Goal: Information Seeking & Learning: Learn about a topic

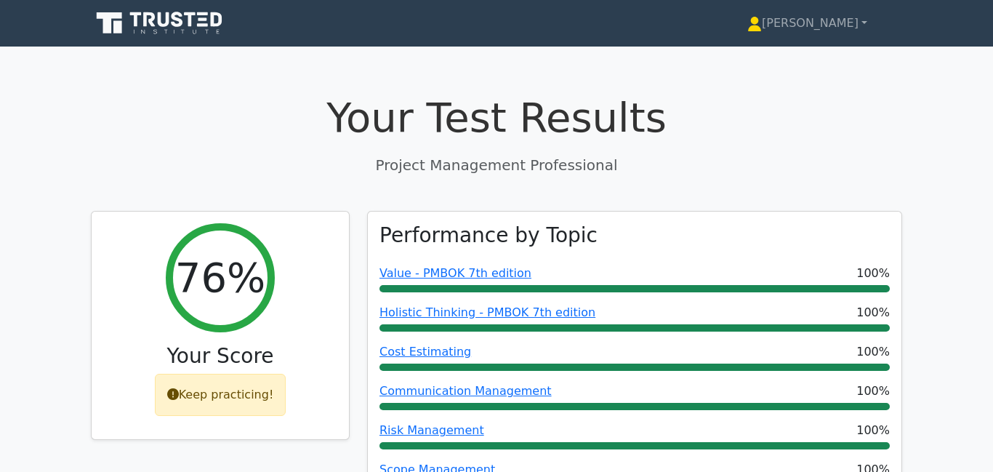
scroll to position [7587, 0]
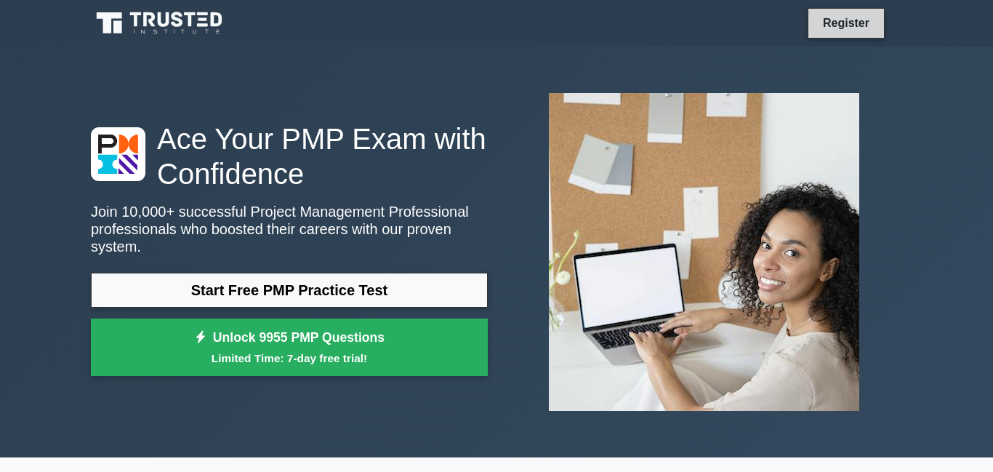
click at [838, 27] on link "Register" at bounding box center [847, 23] width 64 height 18
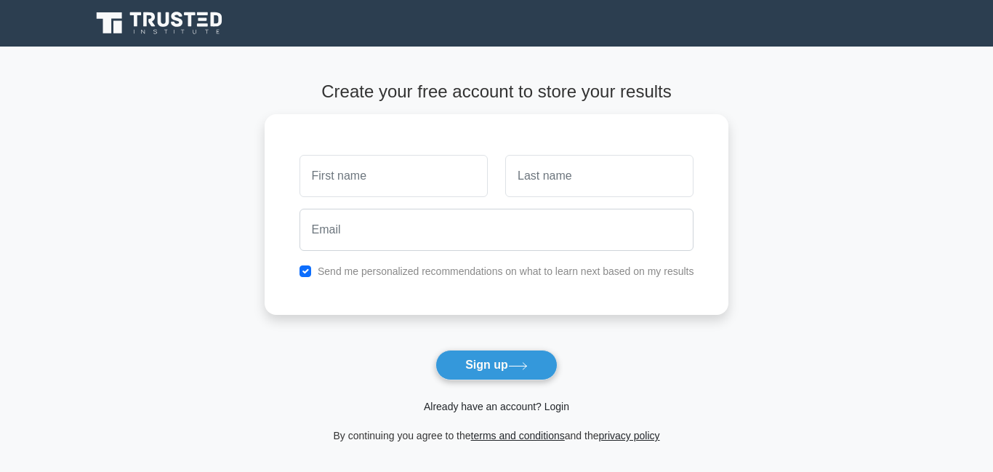
click at [487, 410] on link "Already have an account? Login" at bounding box center [496, 407] width 145 height 12
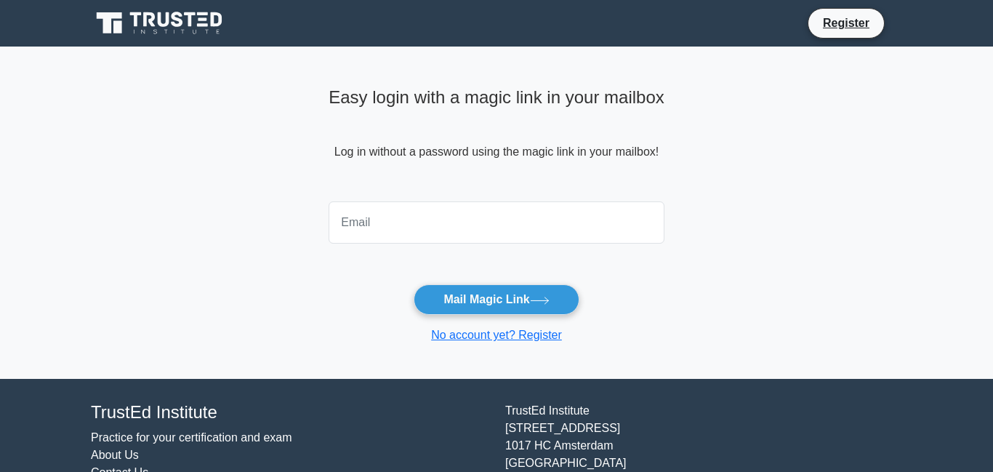
click at [442, 220] on input "email" at bounding box center [497, 222] width 336 height 42
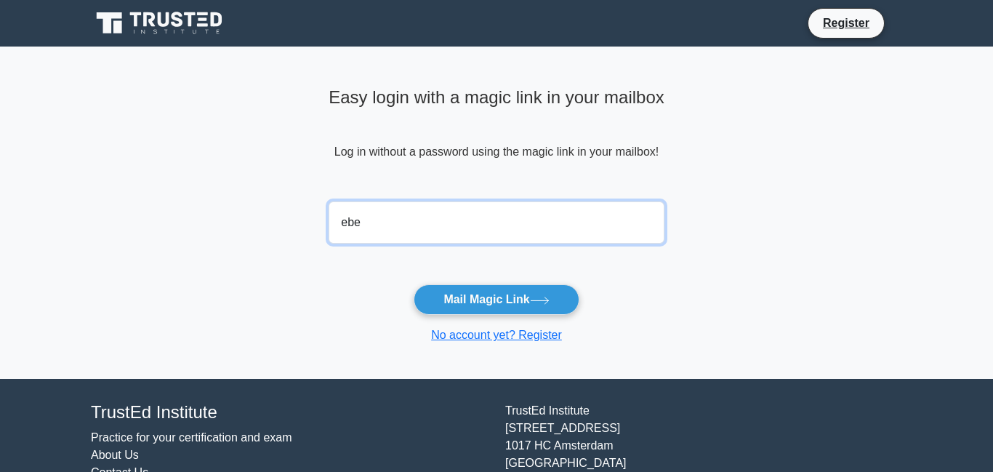
type input "ebels.jocelyn@gmail.com"
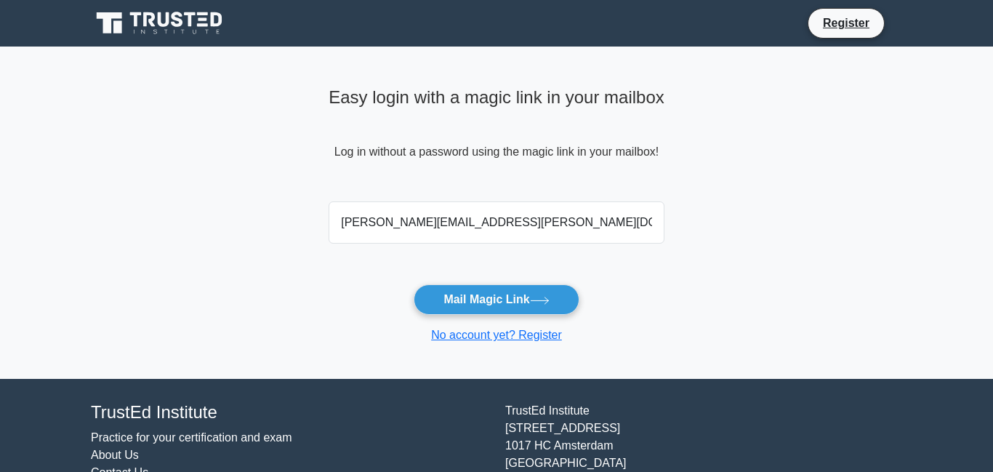
drag, startPoint x: 506, startPoint y: 303, endPoint x: 771, endPoint y: 4, distance: 399.8
click at [506, 303] on button "Mail Magic Link" at bounding box center [496, 299] width 165 height 31
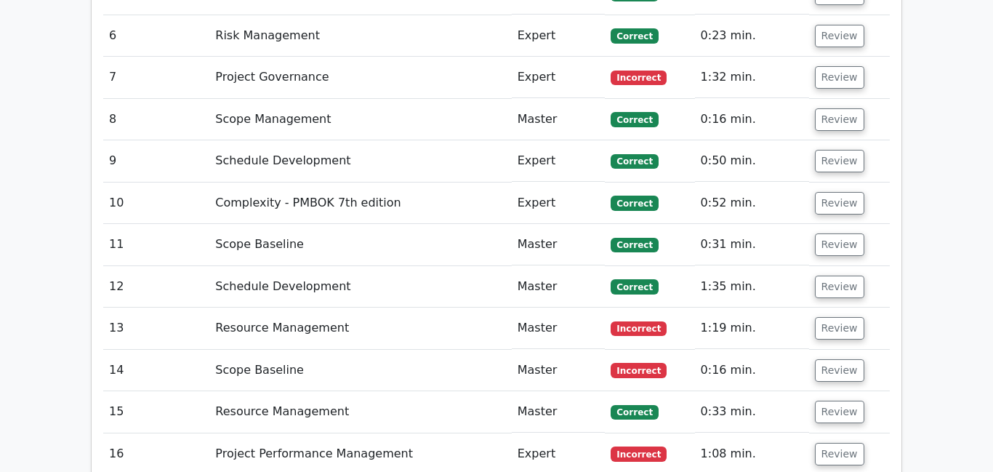
scroll to position [2868, 0]
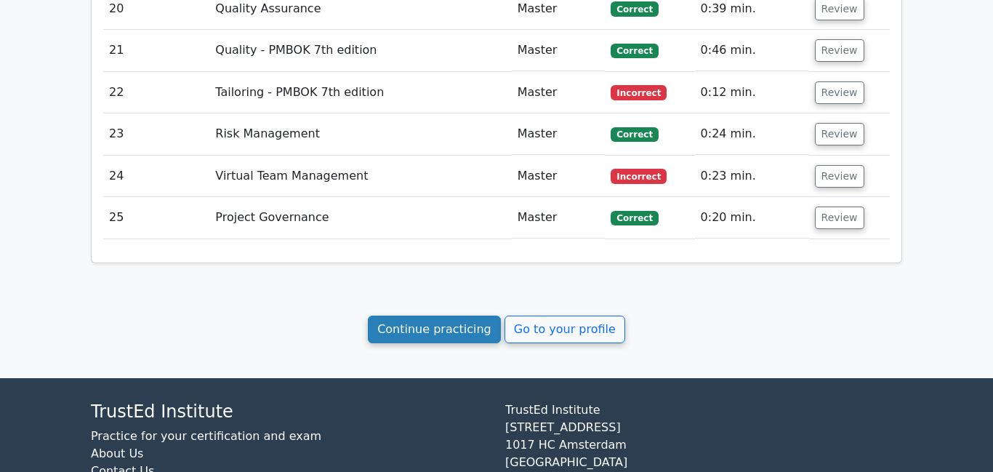
click at [477, 316] on link "Continue practicing" at bounding box center [434, 330] width 133 height 28
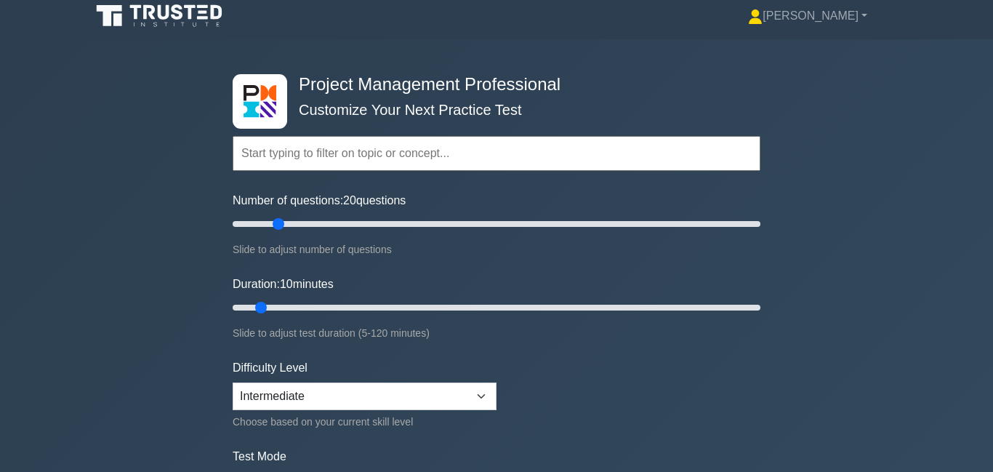
scroll to position [7, 0]
type input "30"
click at [300, 223] on input "Number of questions: 30 questions" at bounding box center [497, 223] width 528 height 17
drag, startPoint x: 265, startPoint y: 307, endPoint x: 414, endPoint y: 298, distance: 148.6
type input "45"
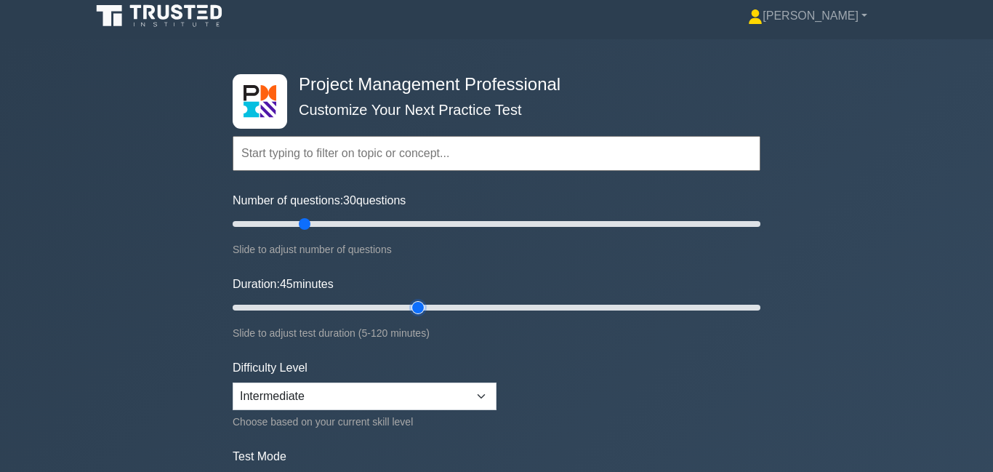
click at [414, 299] on input "Duration: 45 minutes" at bounding box center [497, 307] width 528 height 17
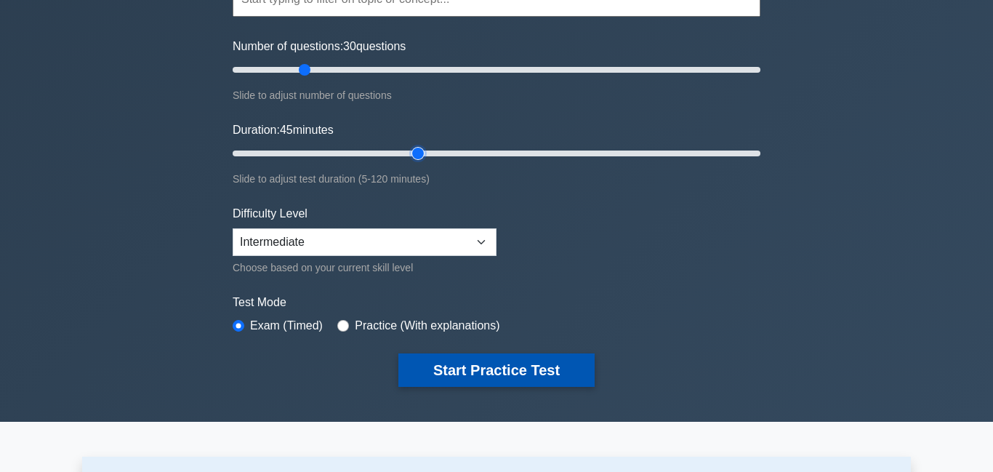
scroll to position [172, 0]
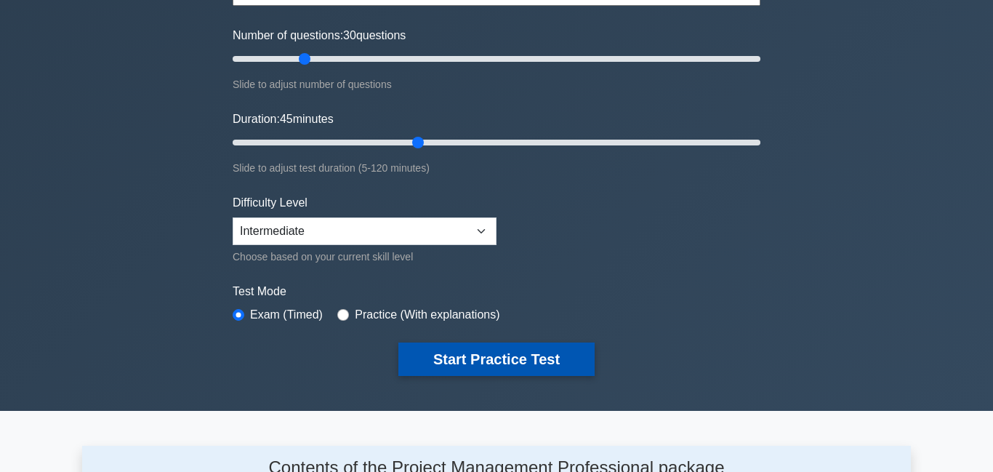
drag, startPoint x: 454, startPoint y: 363, endPoint x: 442, endPoint y: 360, distance: 12.0
click at [455, 363] on button "Start Practice Test" at bounding box center [497, 359] width 196 height 33
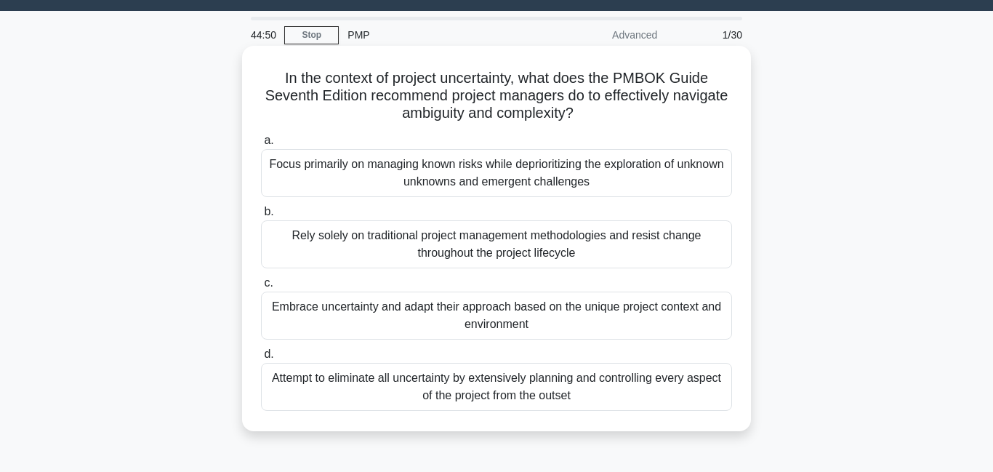
scroll to position [42, 0]
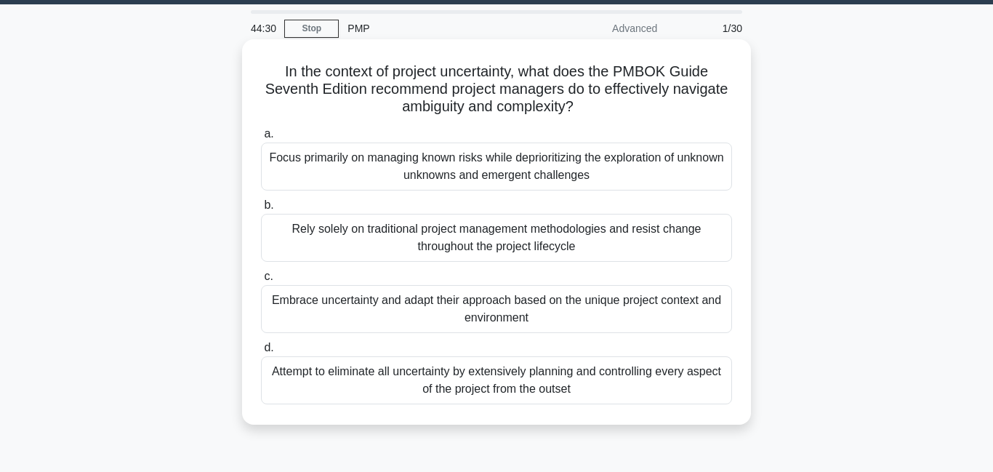
click at [489, 314] on div "Embrace uncertainty and adapt their approach based on the unique project contex…" at bounding box center [496, 309] width 471 height 48
click at [261, 281] on input "c. Embrace uncertainty and adapt their approach based on the unique project con…" at bounding box center [261, 276] width 0 height 9
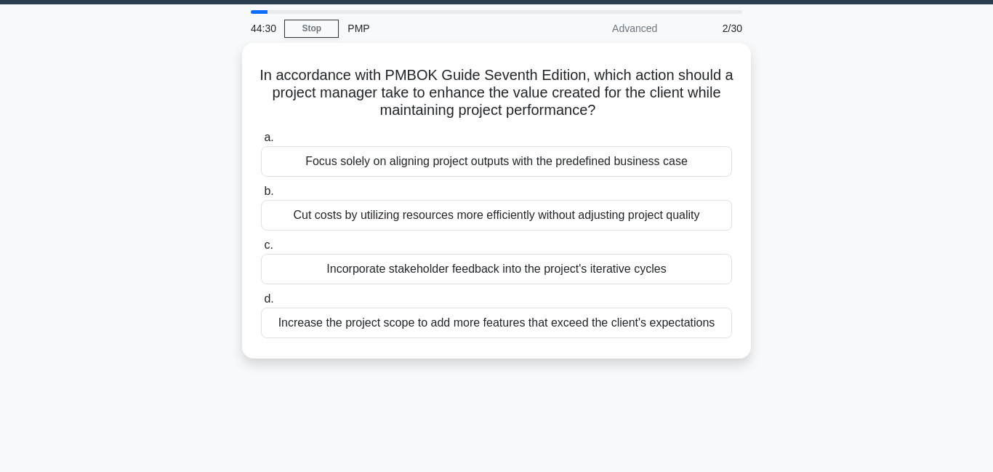
scroll to position [0, 0]
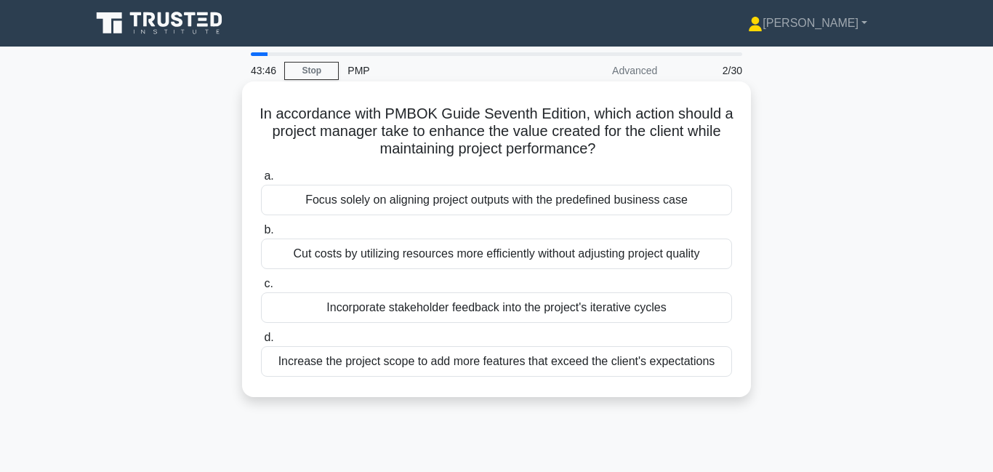
click at [480, 311] on div "Incorporate stakeholder feedback into the project's iterative cycles" at bounding box center [496, 307] width 471 height 31
click at [261, 289] on input "c. Incorporate stakeholder feedback into the project's iterative cycles" at bounding box center [261, 283] width 0 height 9
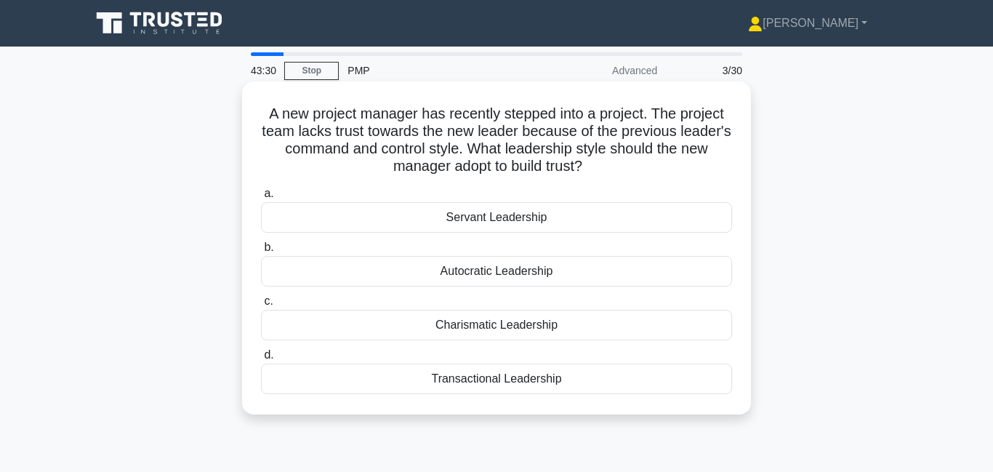
click at [453, 228] on div "Servant Leadership" at bounding box center [496, 217] width 471 height 31
click at [261, 199] on input "a. Servant Leadership" at bounding box center [261, 193] width 0 height 9
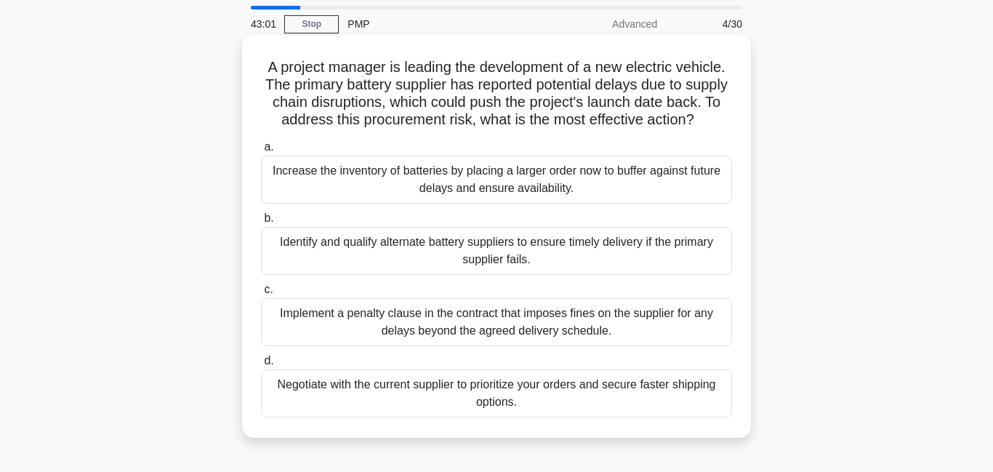
scroll to position [50, 0]
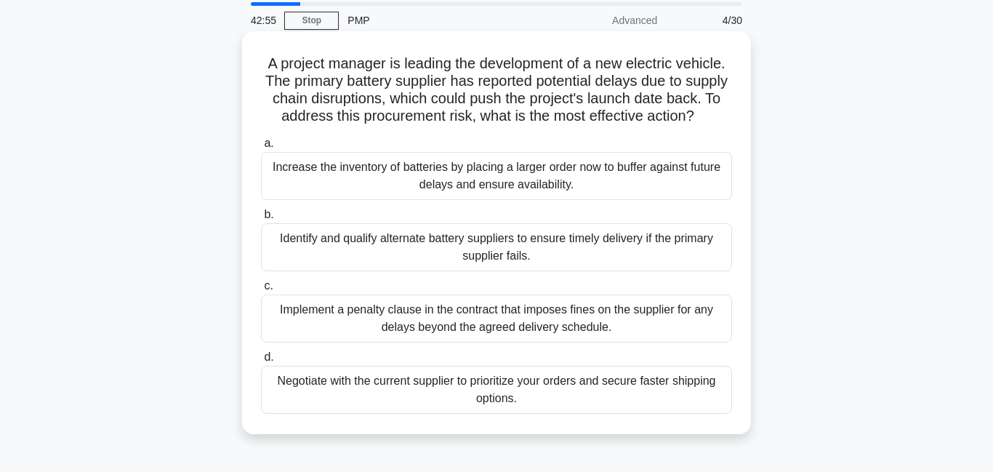
click at [412, 257] on div "Identify and qualify alternate battery suppliers to ensure timely delivery if t…" at bounding box center [496, 247] width 471 height 48
click at [261, 220] on input "b. Identify and qualify alternate battery suppliers to ensure timely delivery i…" at bounding box center [261, 214] width 0 height 9
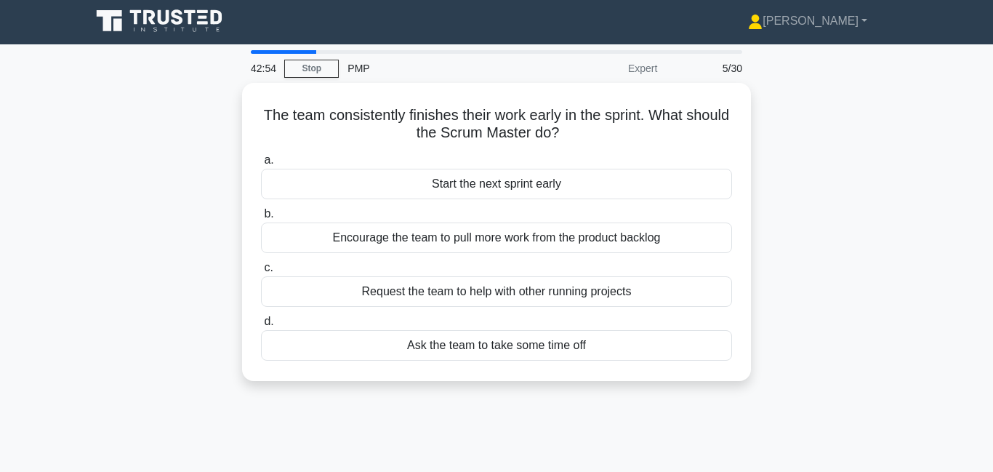
scroll to position [0, 0]
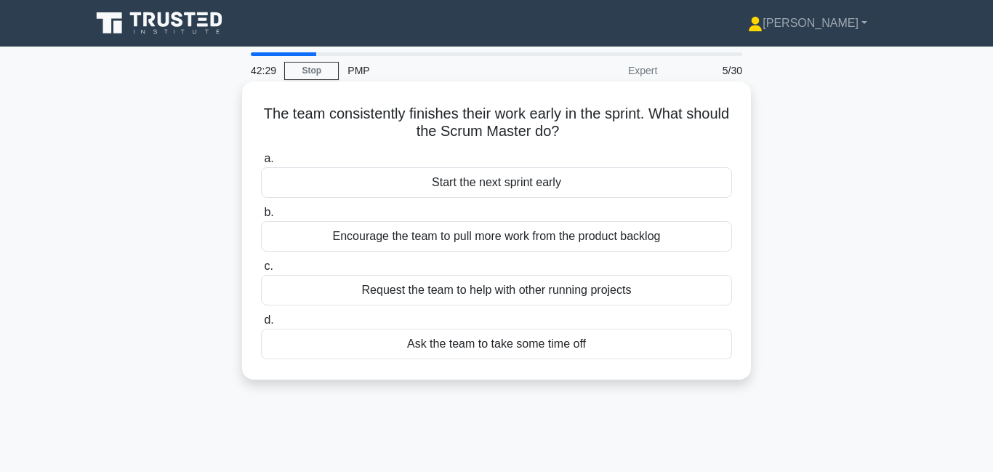
click at [415, 183] on div "Start the next sprint early" at bounding box center [496, 182] width 471 height 31
click at [261, 164] on input "a. Start the next sprint early" at bounding box center [261, 158] width 0 height 9
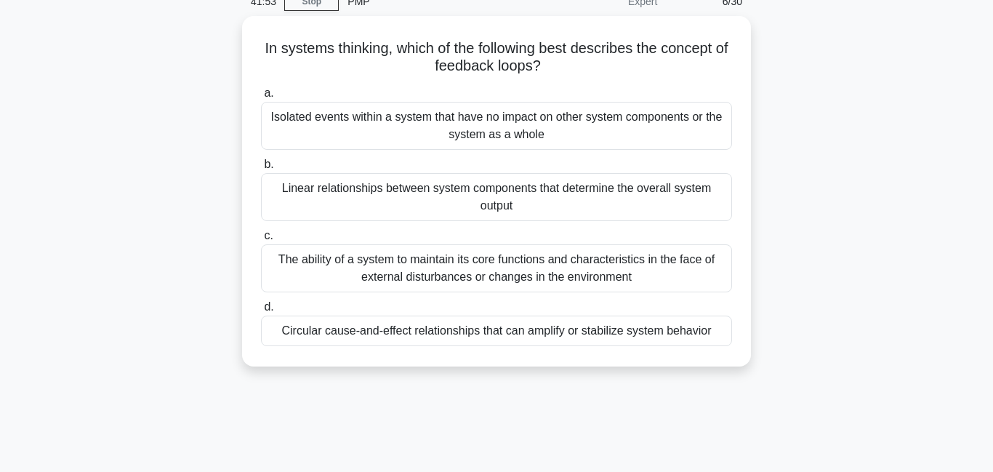
scroll to position [79, 0]
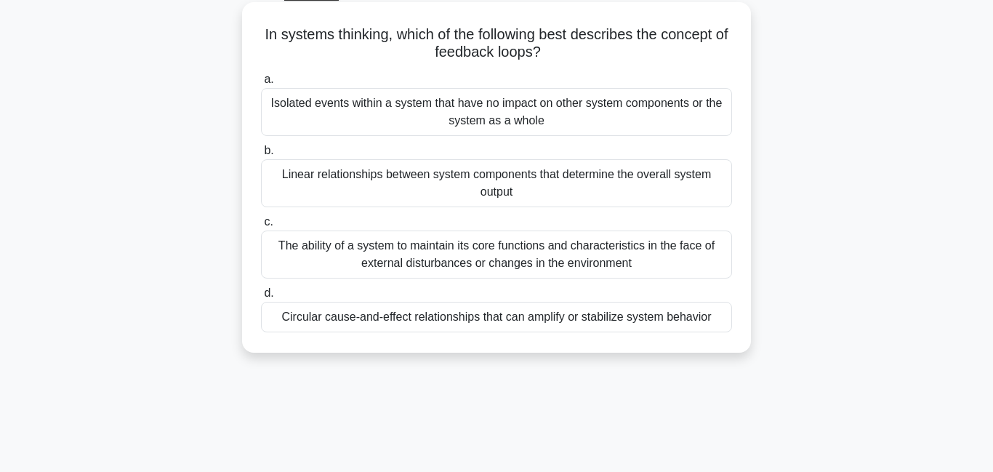
click at [497, 194] on div "Linear relationships between system components that determine the overall syste…" at bounding box center [496, 183] width 471 height 48
click at [261, 156] on input "b. Linear relationships between system components that determine the overall sy…" at bounding box center [261, 150] width 0 height 9
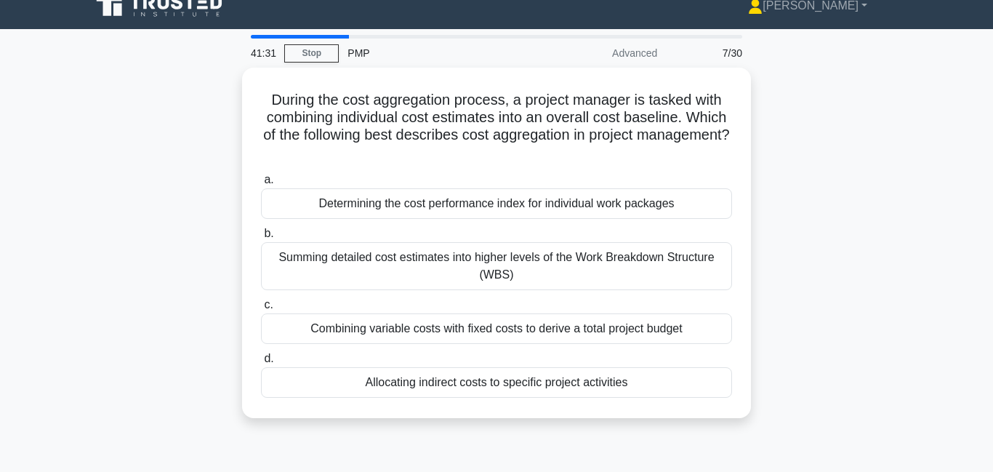
scroll to position [0, 0]
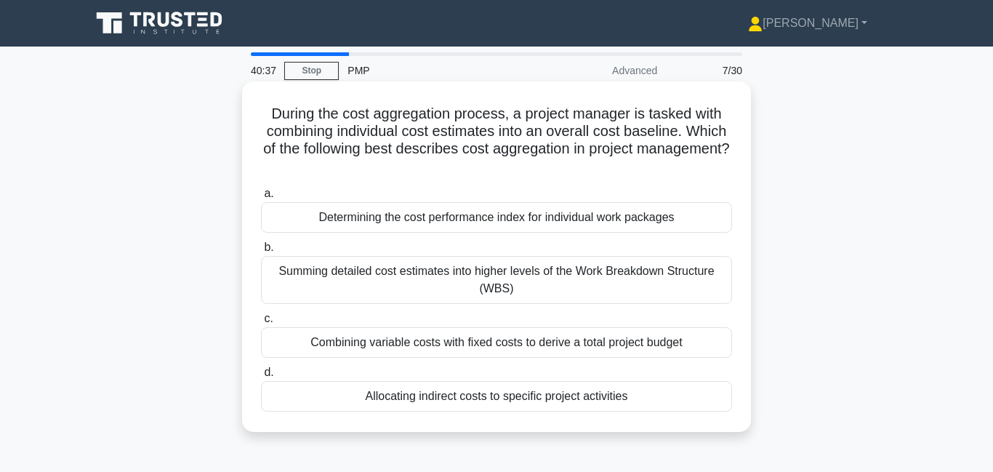
click at [471, 281] on div "Summing detailed cost estimates into higher levels of the Work Breakdown Struct…" at bounding box center [496, 280] width 471 height 48
click at [261, 252] on input "b. Summing detailed cost estimates into higher levels of the Work Breakdown Str…" at bounding box center [261, 247] width 0 height 9
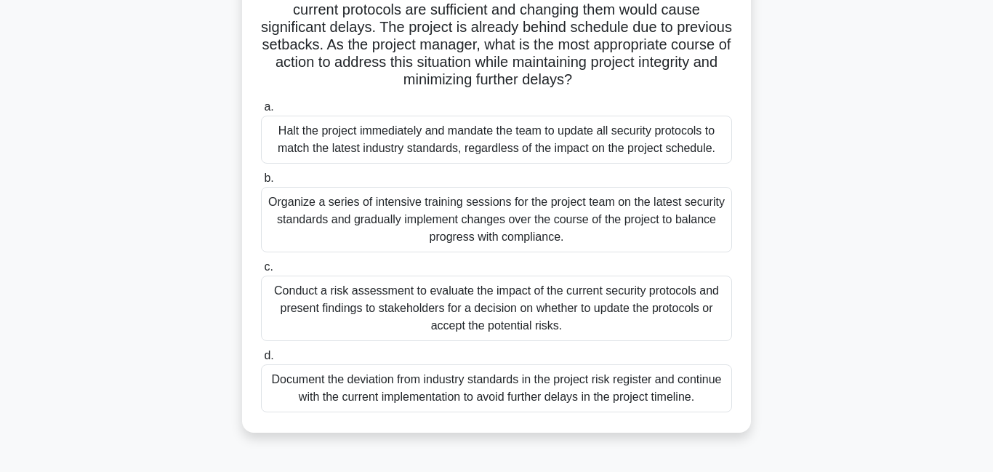
scroll to position [177, 0]
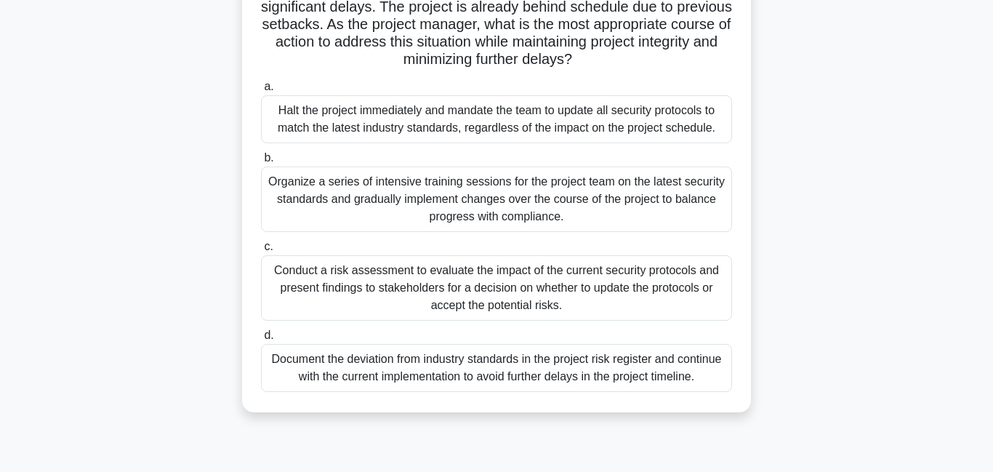
click at [344, 297] on div "Conduct a risk assessment to evaluate the impact of the current security protoc…" at bounding box center [496, 287] width 471 height 65
click at [298, 268] on div "Conduct a risk assessment to evaluate the impact of the current security protoc…" at bounding box center [496, 287] width 471 height 65
click at [261, 252] on input "c. Conduct a risk assessment to evaluate the impact of the current security pro…" at bounding box center [261, 246] width 0 height 9
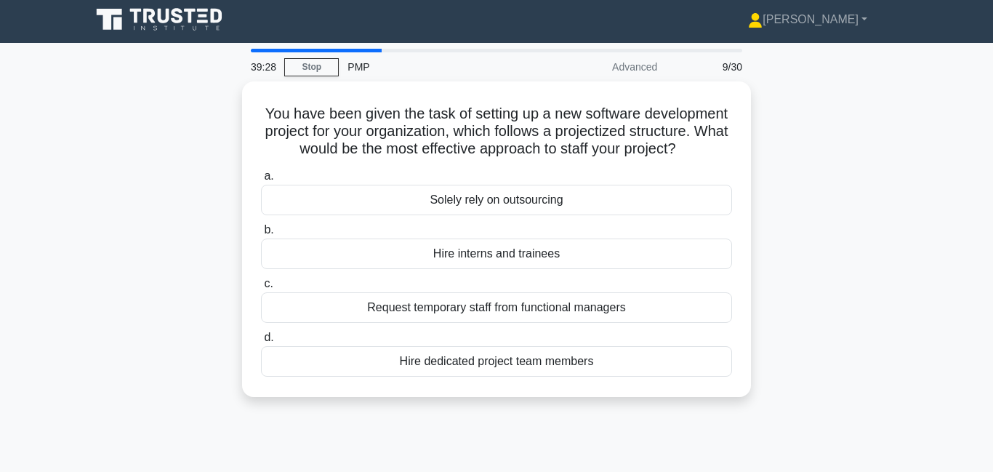
scroll to position [0, 0]
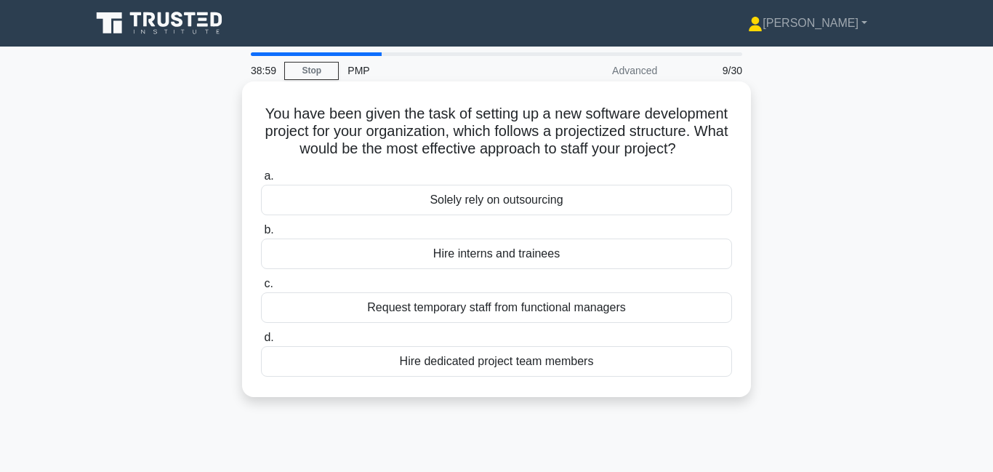
click at [468, 368] on div "Hire dedicated project team members" at bounding box center [496, 361] width 471 height 31
click at [261, 343] on input "d. Hire dedicated project team members" at bounding box center [261, 337] width 0 height 9
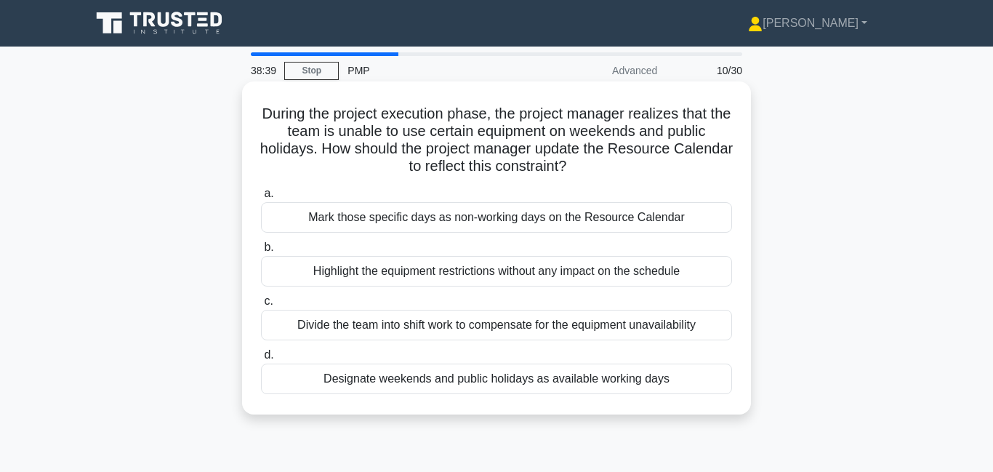
click at [484, 223] on div "Mark those specific days as non-working days on the Resource Calendar" at bounding box center [496, 217] width 471 height 31
click at [261, 199] on input "a. Mark those specific days as non-working days on the Resource Calendar" at bounding box center [261, 193] width 0 height 9
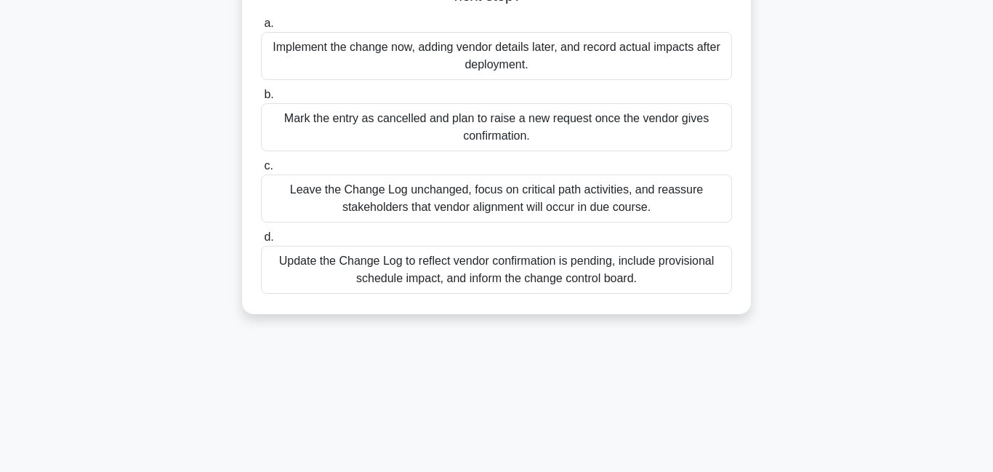
scroll to position [225, 0]
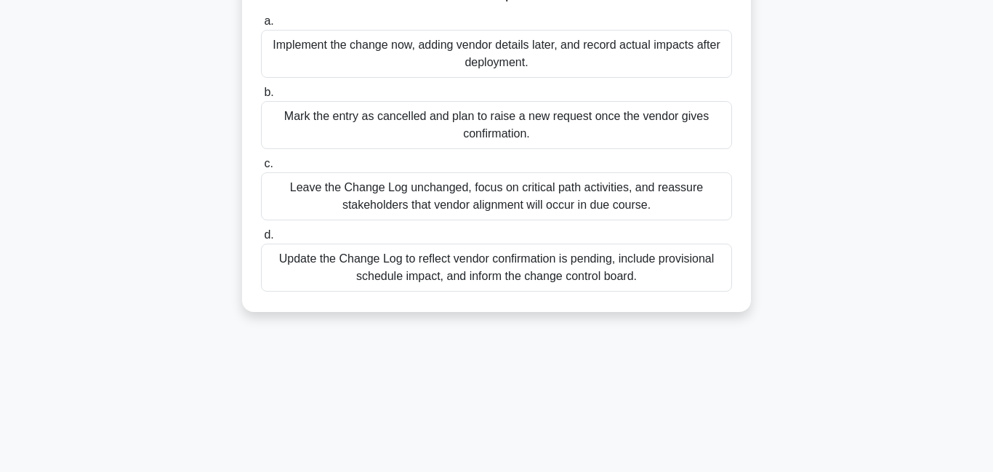
click at [450, 272] on div "Update the Change Log to reflect vendor confirmation is pending, include provis…" at bounding box center [496, 268] width 471 height 48
click at [261, 240] on input "d. Update the Change Log to reflect vendor confirmation is pending, include pro…" at bounding box center [261, 235] width 0 height 9
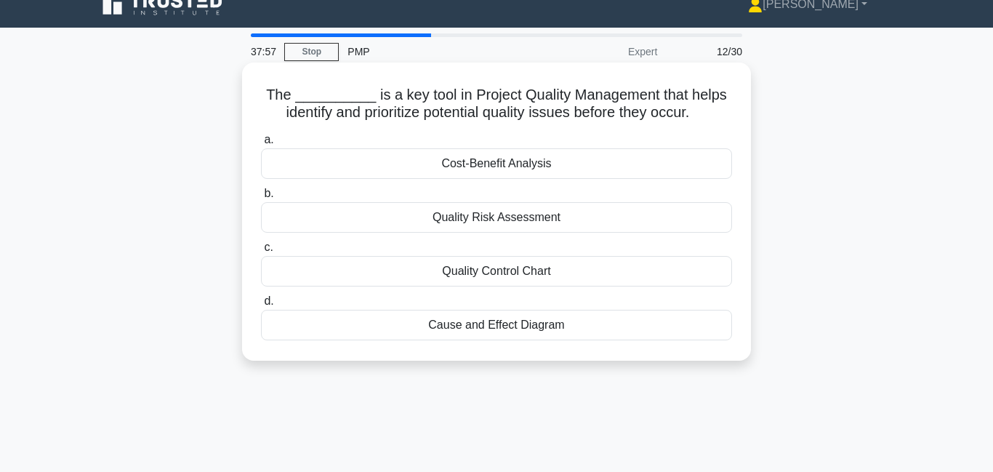
scroll to position [0, 0]
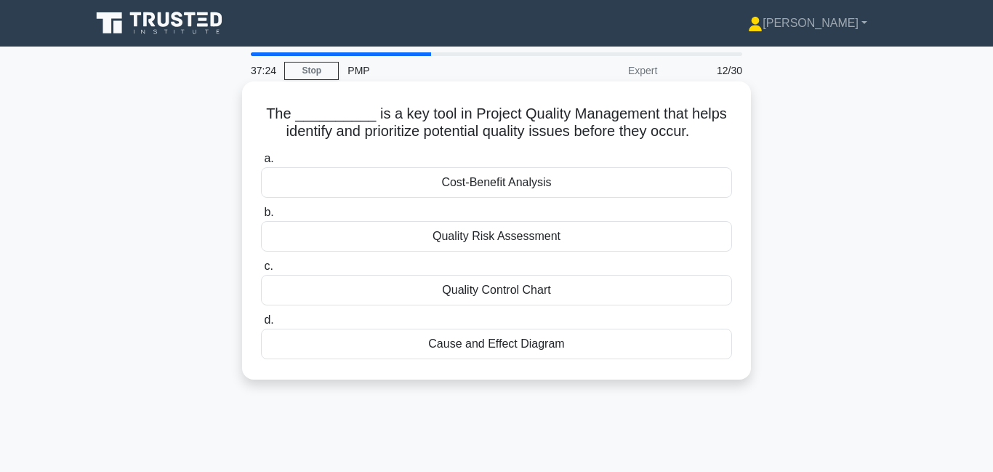
click at [525, 232] on div "Quality Risk Assessment" at bounding box center [496, 236] width 471 height 31
click at [261, 217] on input "b. Quality Risk Assessment" at bounding box center [261, 212] width 0 height 9
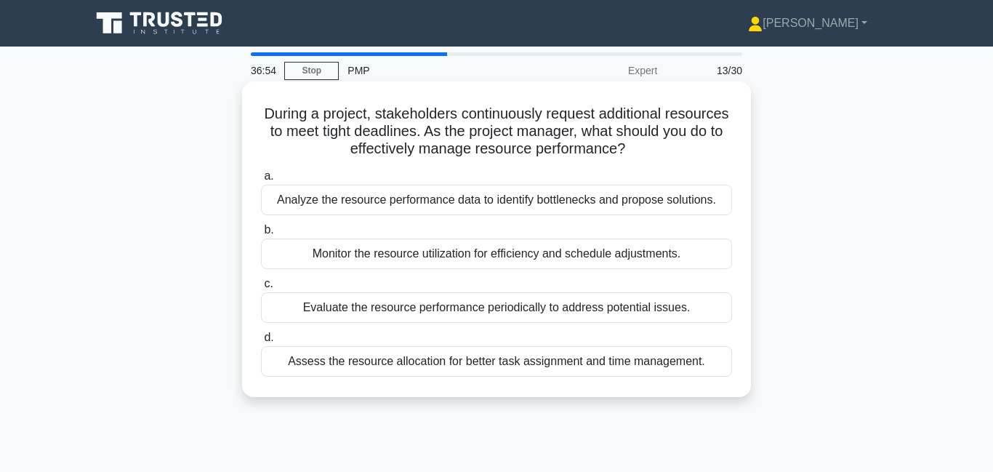
click at [433, 203] on div "Analyze the resource performance data to identify bottlenecks and propose solut…" at bounding box center [496, 200] width 471 height 31
click at [261, 181] on input "a. Analyze the resource performance data to identify bottlenecks and propose so…" at bounding box center [261, 176] width 0 height 9
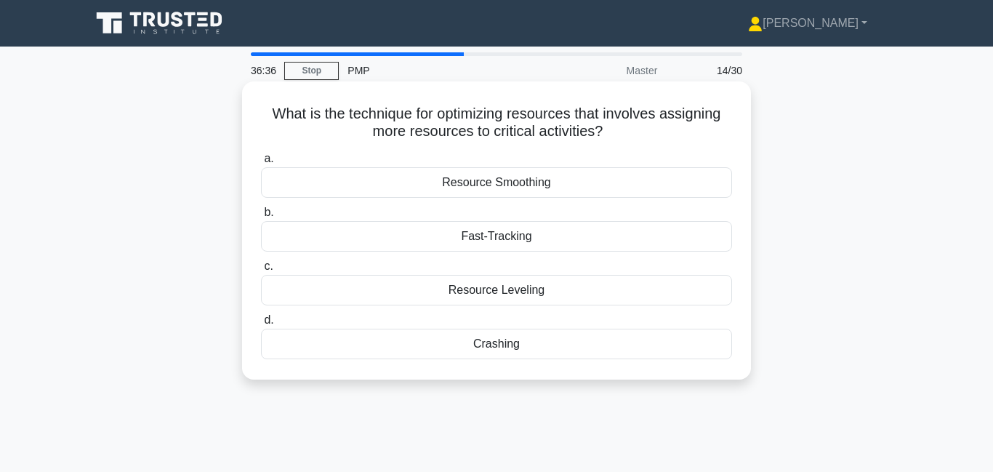
click at [475, 348] on div "Crashing" at bounding box center [496, 344] width 471 height 31
click at [261, 325] on input "d. Crashing" at bounding box center [261, 320] width 0 height 9
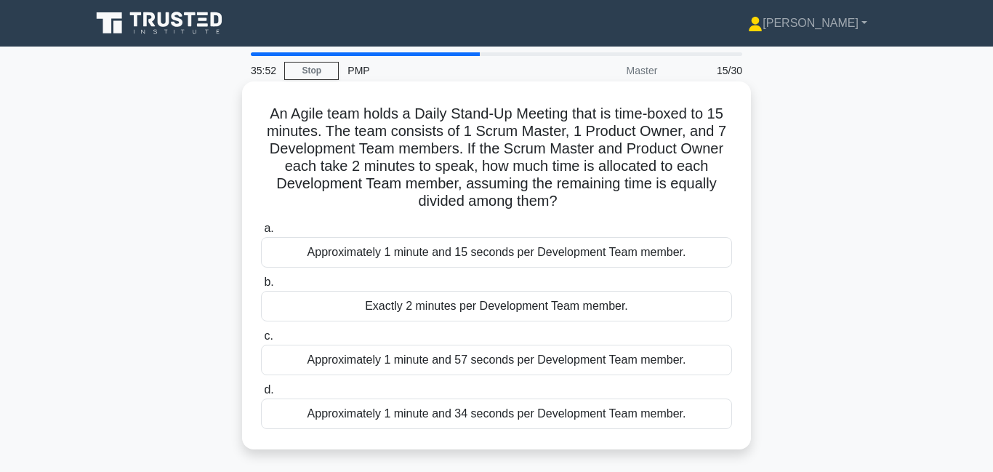
click at [522, 308] on div "Exactly 2 minutes per Development Team member." at bounding box center [496, 306] width 471 height 31
click at [261, 287] on input "b. Exactly 2 minutes per Development Team member." at bounding box center [261, 282] width 0 height 9
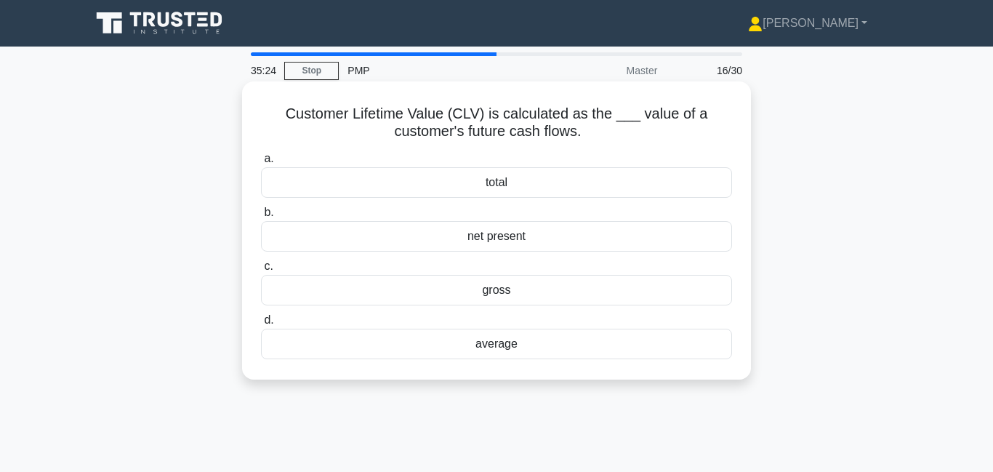
click at [488, 185] on div "total" at bounding box center [496, 182] width 471 height 31
click at [261, 164] on input "a. total" at bounding box center [261, 158] width 0 height 9
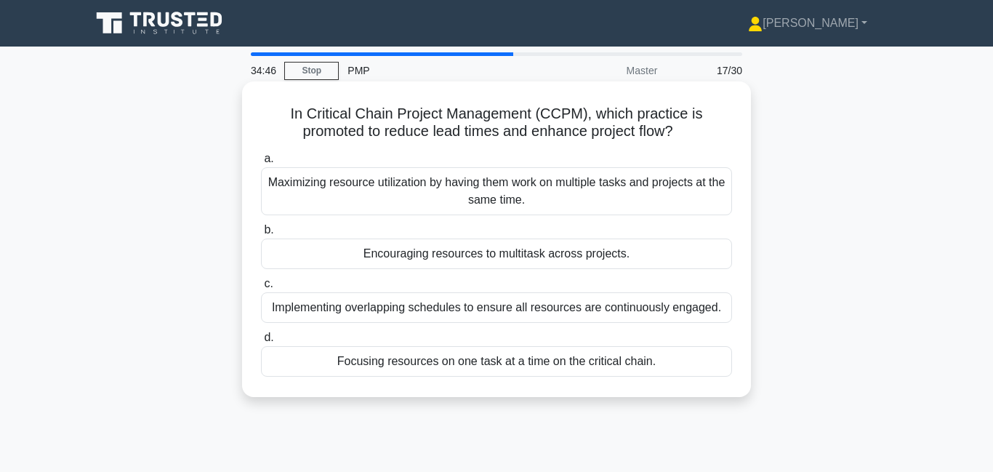
click at [452, 367] on div "Focusing resources on one task at a time on the critical chain." at bounding box center [496, 361] width 471 height 31
click at [261, 343] on input "d. Focusing resources on one task at a time on the critical chain." at bounding box center [261, 337] width 0 height 9
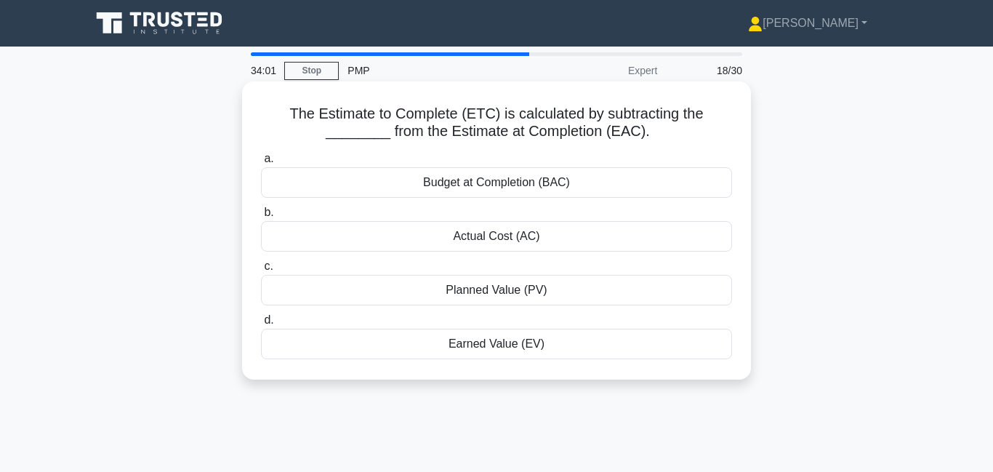
click at [476, 241] on div "Actual Cost (AC)" at bounding box center [496, 236] width 471 height 31
click at [261, 217] on input "b. Actual Cost (AC)" at bounding box center [261, 212] width 0 height 9
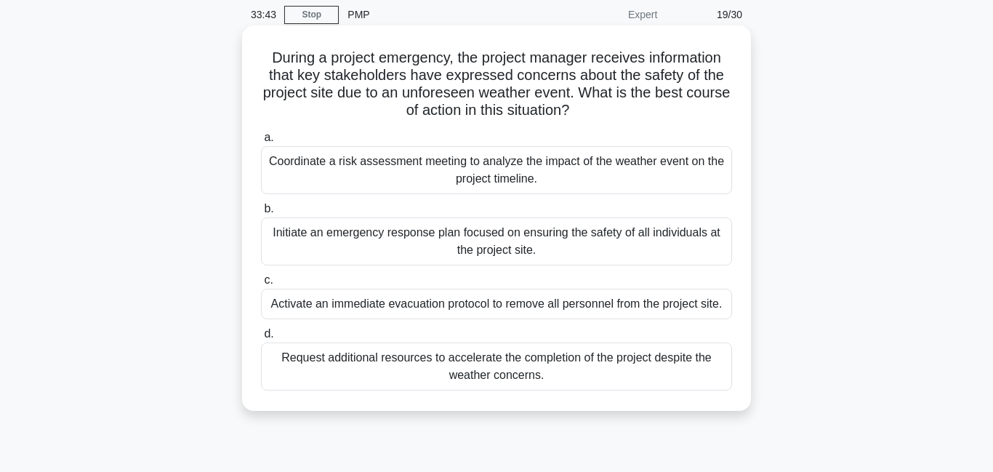
scroll to position [57, 0]
click at [424, 308] on div "Activate an immediate evacuation protocol to remove all personnel from the proj…" at bounding box center [496, 303] width 471 height 31
click at [261, 284] on input "c. Activate an immediate evacuation protocol to remove all personnel from the p…" at bounding box center [261, 279] width 0 height 9
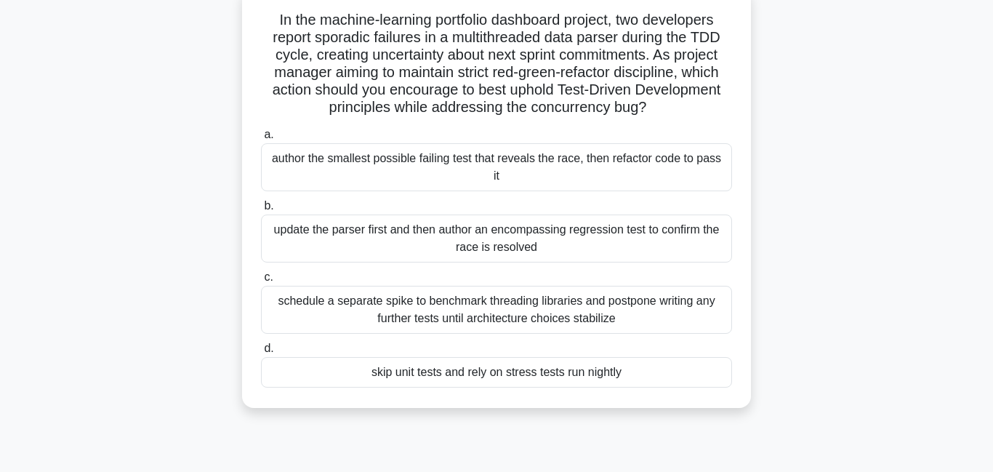
scroll to position [95, 0]
click at [447, 240] on div "update the parser first and then author an encompassing regression test to conf…" at bounding box center [496, 237] width 471 height 48
click at [261, 209] on input "b. update the parser first and then author an encompassing regression test to c…" at bounding box center [261, 204] width 0 height 9
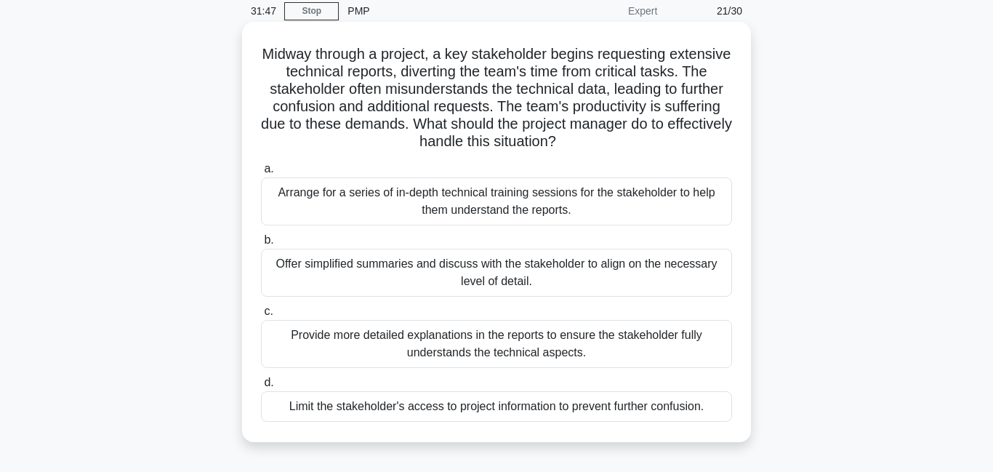
scroll to position [67, 0]
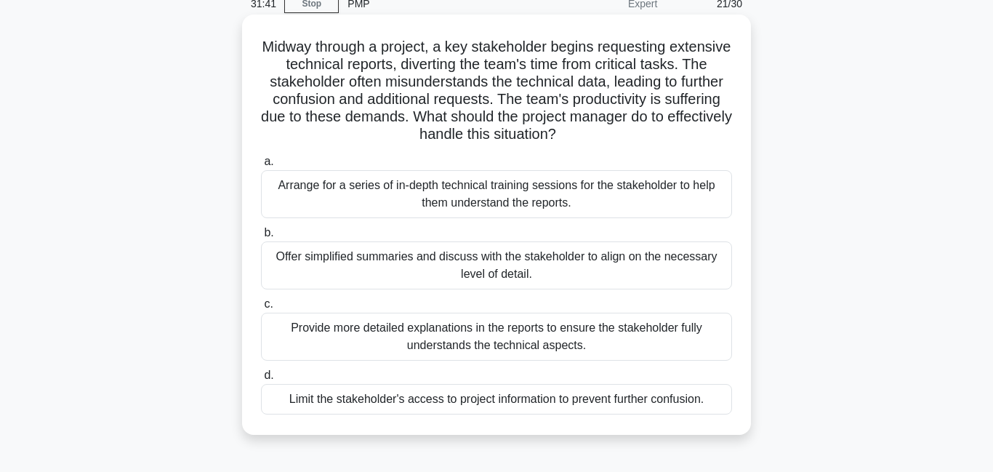
click at [504, 264] on div "Offer simplified summaries and discuss with the stakeholder to align on the nec…" at bounding box center [496, 265] width 471 height 48
click at [261, 238] on input "b. Offer simplified summaries and discuss with the stakeholder to align on the …" at bounding box center [261, 232] width 0 height 9
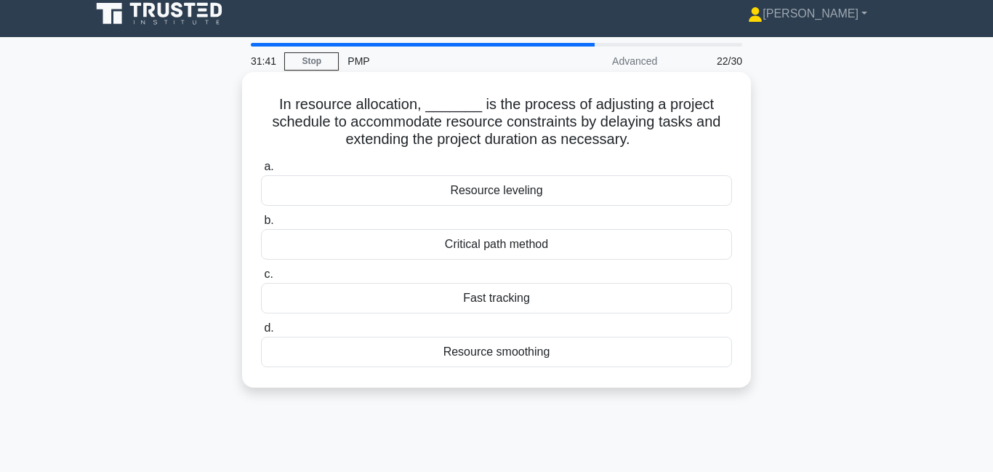
scroll to position [0, 0]
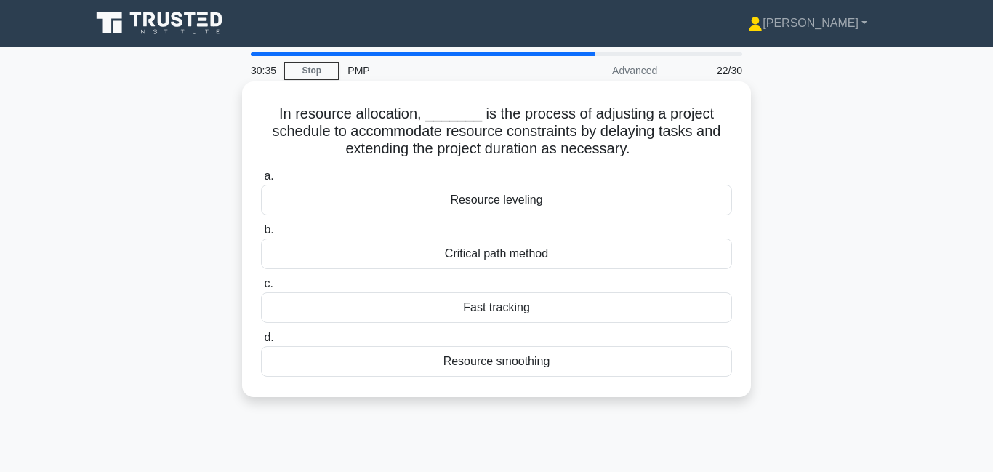
drag, startPoint x: 529, startPoint y: 211, endPoint x: 527, endPoint y: 218, distance: 7.6
click at [528, 217] on div "a. Resource leveling b. Critical path method c. d." at bounding box center [496, 271] width 489 height 215
click at [529, 200] on div "Resource leveling" at bounding box center [496, 200] width 471 height 31
click at [261, 181] on input "a. Resource leveling" at bounding box center [261, 176] width 0 height 9
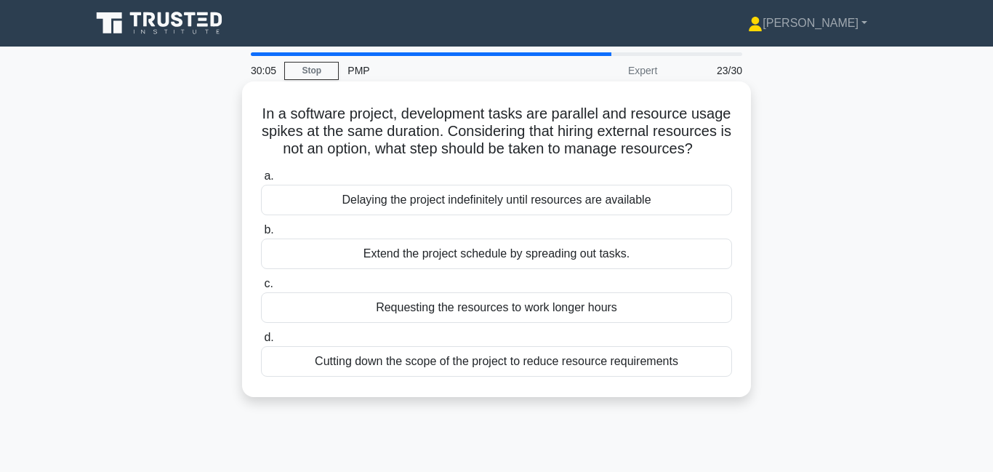
click at [466, 262] on div "Extend the project schedule by spreading out tasks." at bounding box center [496, 254] width 471 height 31
click at [261, 235] on input "b. Extend the project schedule by spreading out tasks." at bounding box center [261, 229] width 0 height 9
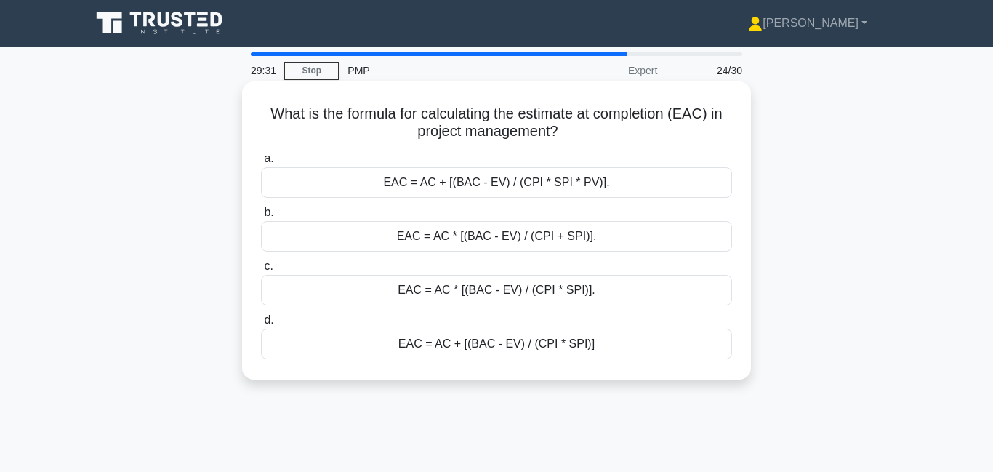
click at [487, 235] on div "EAC = AC * [(BAC - EV) / (CPI + SPI)]." at bounding box center [496, 236] width 471 height 31
click at [261, 217] on input "b. EAC = AC * [(BAC - EV) / (CPI + SPI)]." at bounding box center [261, 212] width 0 height 9
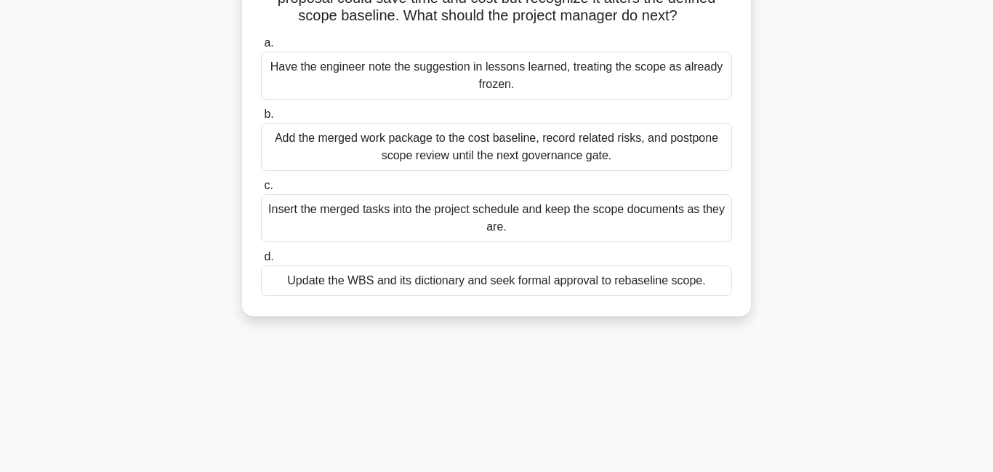
scroll to position [187, 0]
click at [436, 282] on div "Update the WBS and its dictionary and seek formal approval to rebaseline scope." at bounding box center [496, 279] width 471 height 31
click at [261, 260] on input "d. Update the WBS and its dictionary and seek formal approval to rebaseline sco…" at bounding box center [261, 255] width 0 height 9
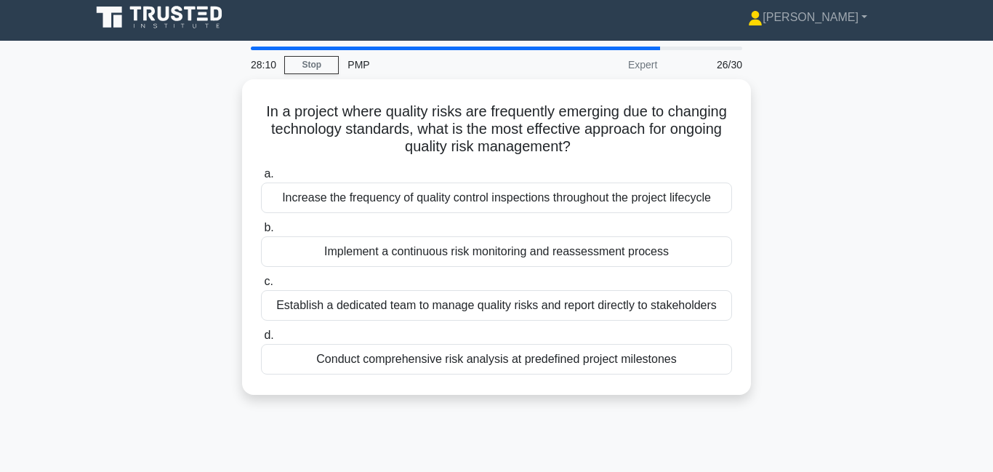
scroll to position [0, 0]
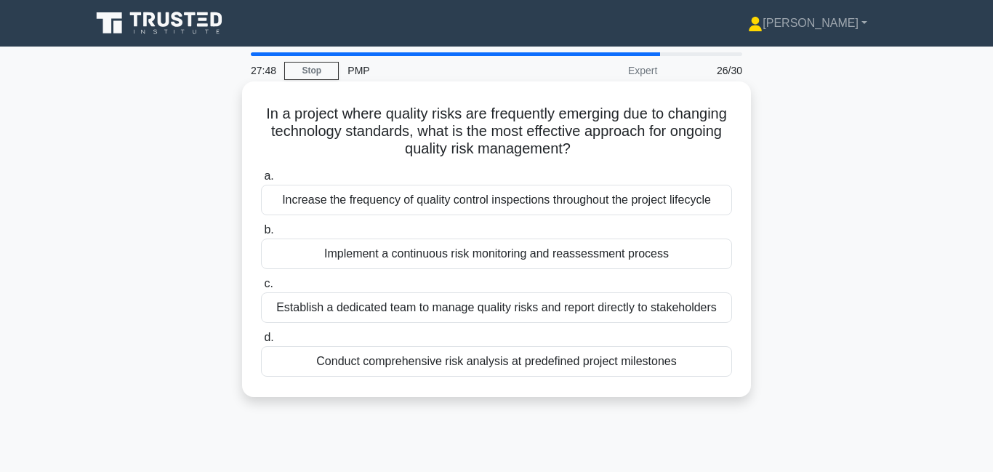
click at [392, 250] on div "Implement a continuous risk monitoring and reassessment process" at bounding box center [496, 254] width 471 height 31
click at [446, 255] on div "Implement a continuous risk monitoring and reassessment process" at bounding box center [496, 254] width 471 height 31
click at [261, 235] on input "b. Implement a continuous risk monitoring and reassessment process" at bounding box center [261, 229] width 0 height 9
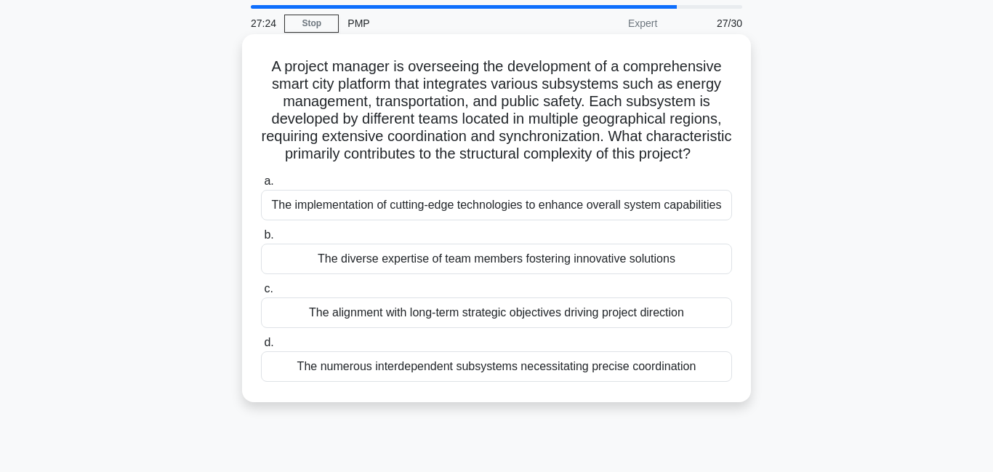
scroll to position [49, 0]
click at [416, 365] on div "The numerous interdependent subsystems necessitating precise coordination" at bounding box center [496, 365] width 471 height 31
click at [261, 346] on input "d. The numerous interdependent subsystems necessitating precise coordination" at bounding box center [261, 341] width 0 height 9
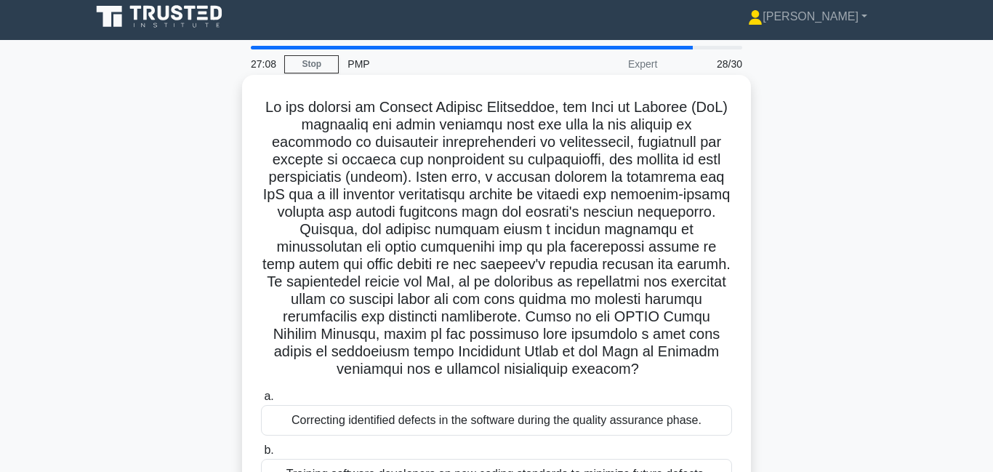
scroll to position [0, 0]
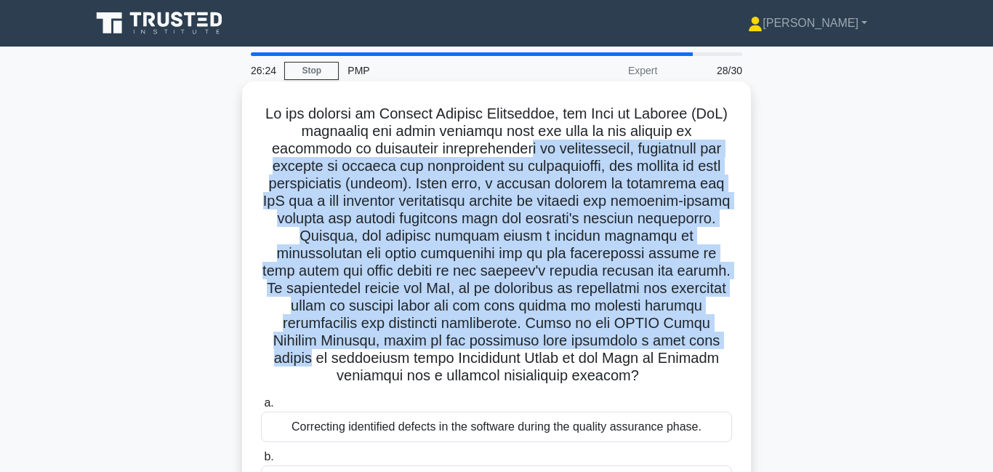
drag, startPoint x: 442, startPoint y: 151, endPoint x: 708, endPoint y: 320, distance: 315.2
click at [721, 330] on h5 ".spinner_0XTQ{transform-origin:center;animation:spinner_y6GP .75s linear infini…" at bounding box center [497, 245] width 474 height 281
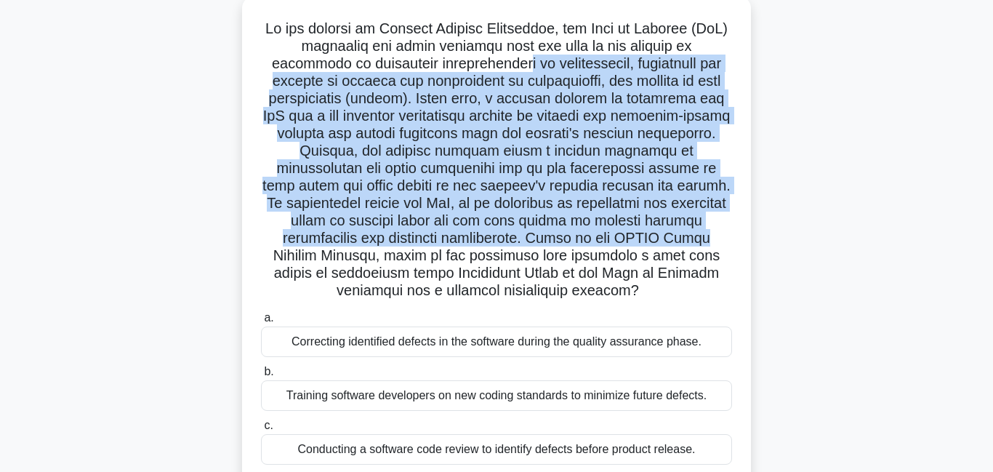
scroll to position [263, 0]
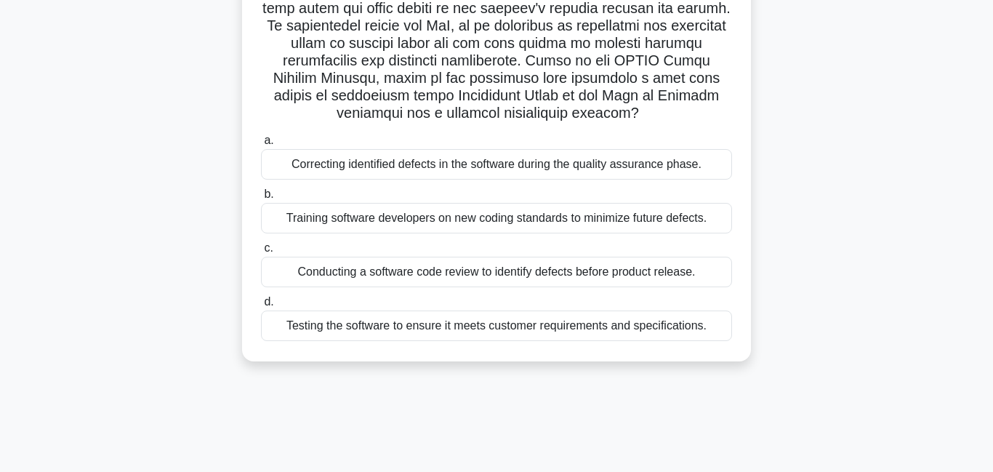
click at [449, 223] on div "Training software developers on new coding standards to minimize future defects." at bounding box center [496, 218] width 471 height 31
click at [261, 199] on input "b. Training software developers on new coding standards to minimize future defe…" at bounding box center [261, 194] width 0 height 9
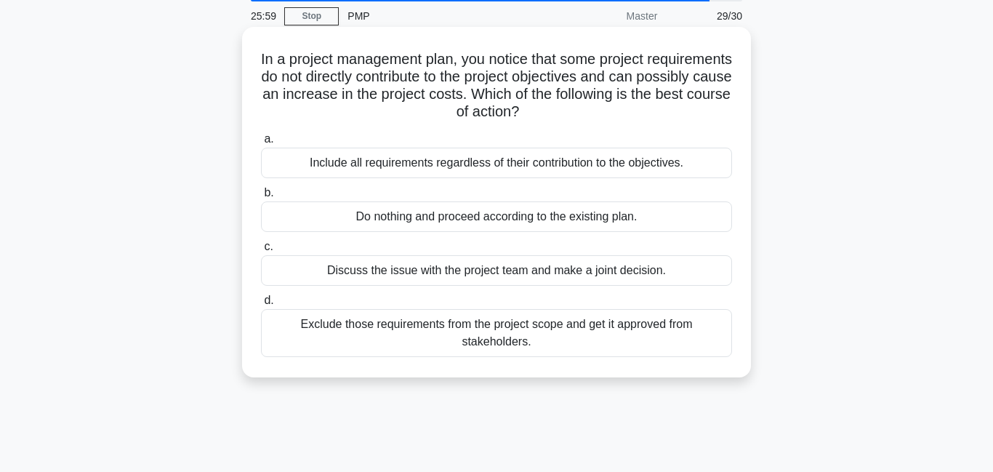
scroll to position [0, 0]
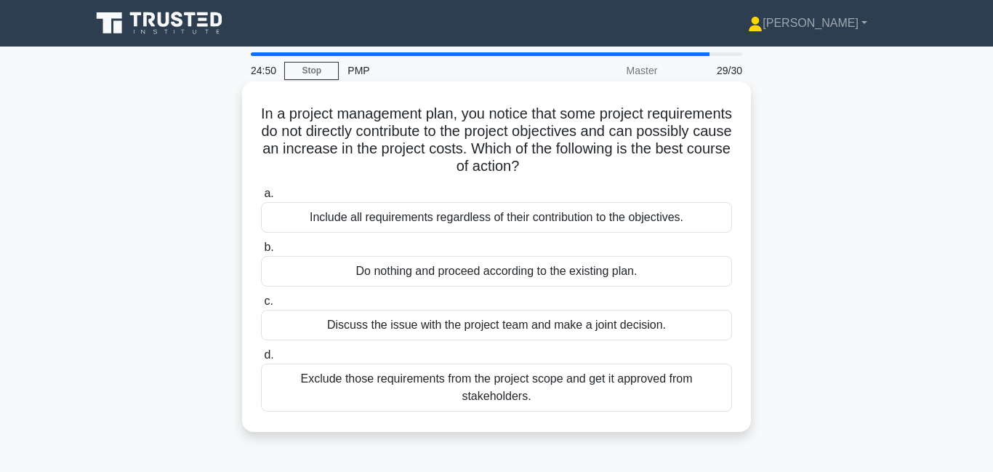
click at [385, 385] on div "Exclude those requirements from the project scope and get it approved from stak…" at bounding box center [496, 388] width 471 height 48
click at [261, 360] on input "d. Exclude those requirements from the project scope and get it approved from s…" at bounding box center [261, 355] width 0 height 9
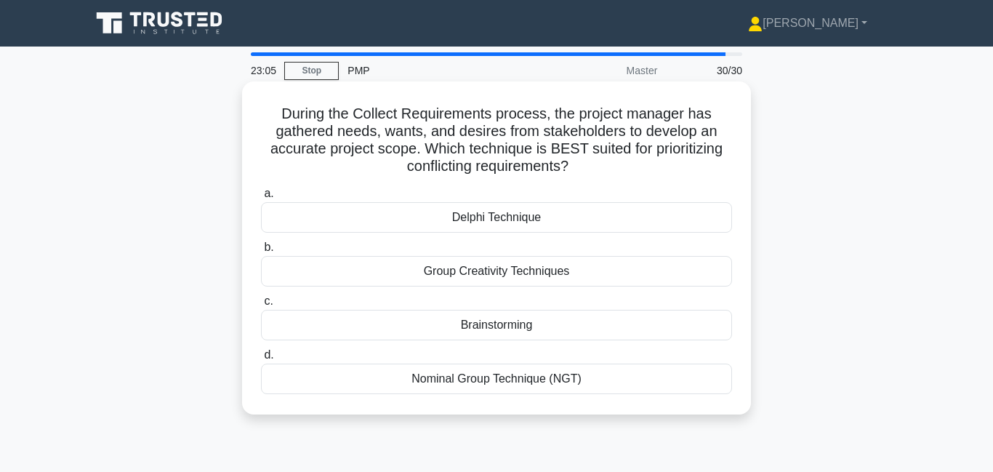
click at [557, 222] on div "Delphi Technique" at bounding box center [496, 217] width 471 height 31
click at [261, 199] on input "a. Delphi Technique" at bounding box center [261, 193] width 0 height 9
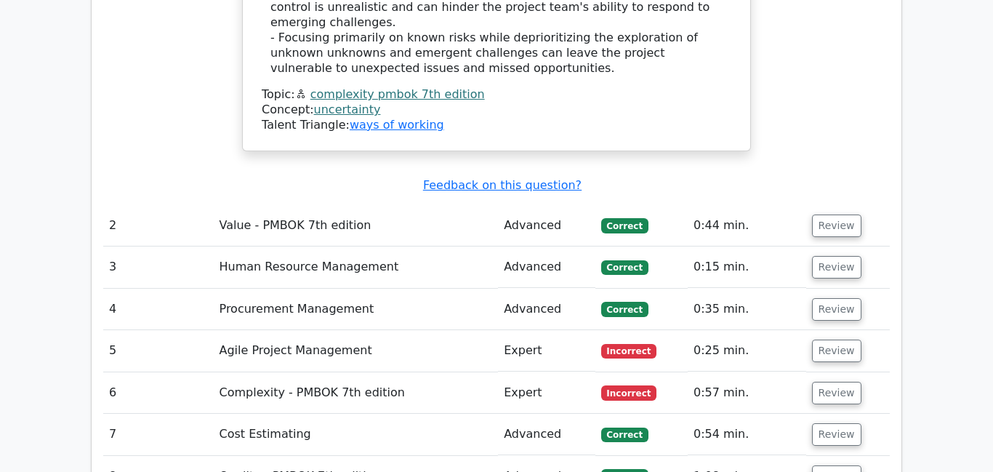
scroll to position [1951, 0]
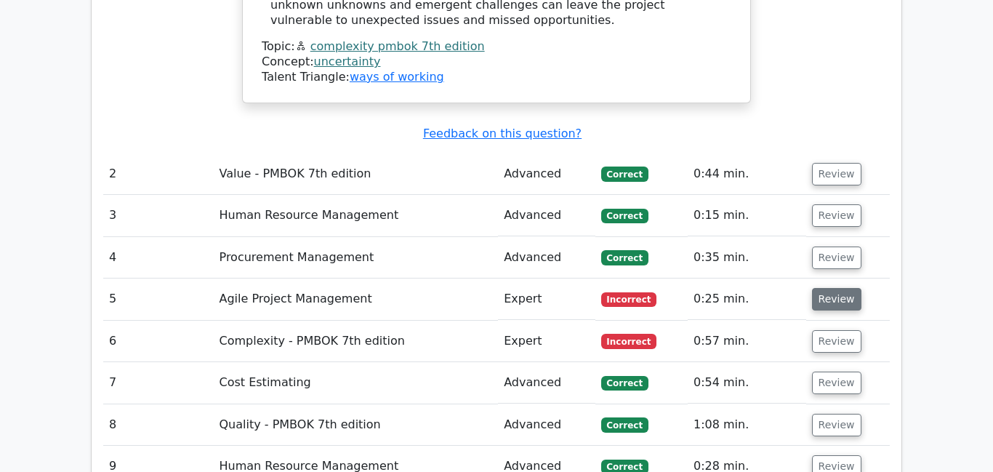
click at [838, 288] on button "Review" at bounding box center [836, 299] width 49 height 23
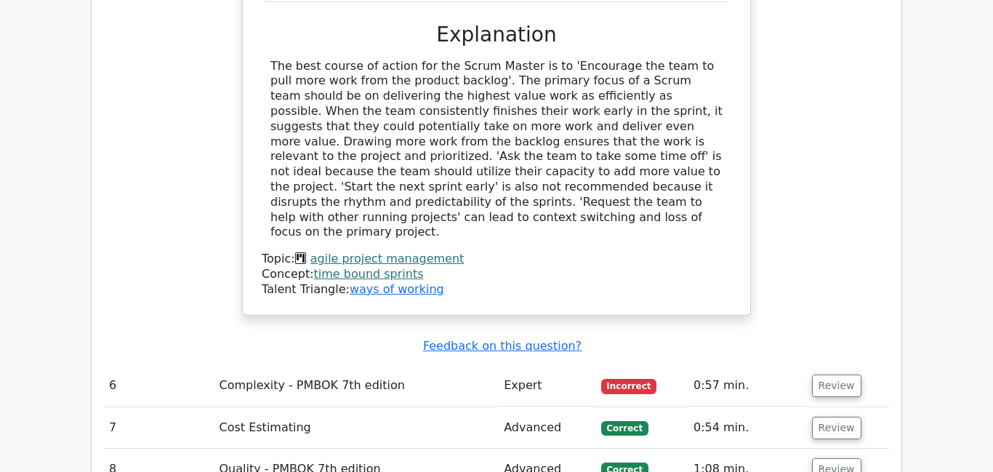
scroll to position [2580, 0]
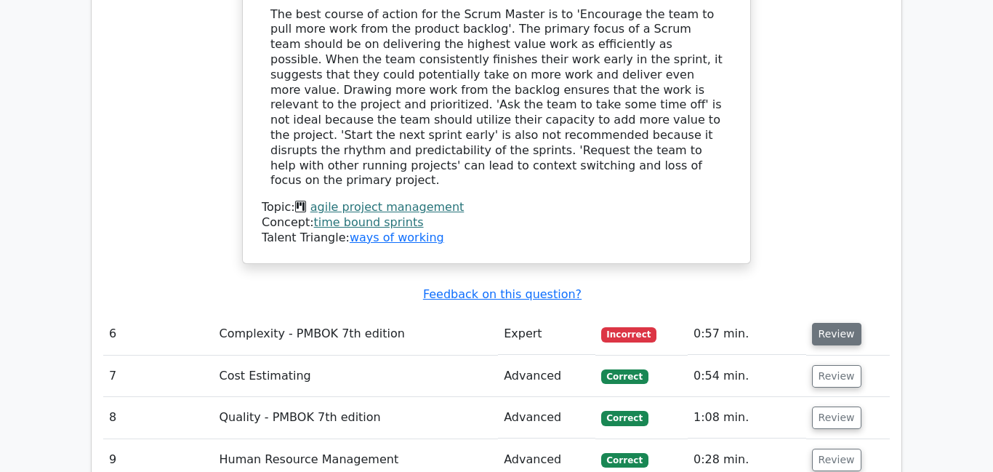
click at [825, 323] on button "Review" at bounding box center [836, 334] width 49 height 23
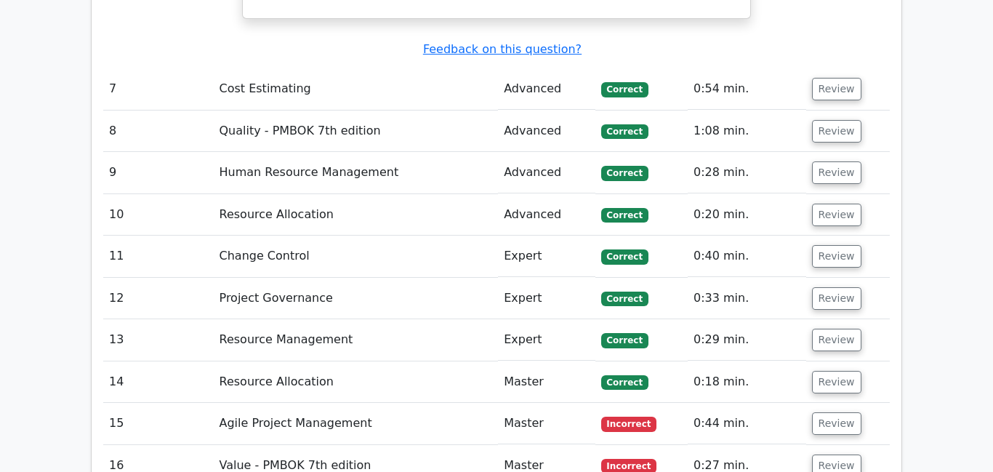
scroll to position [3593, 0]
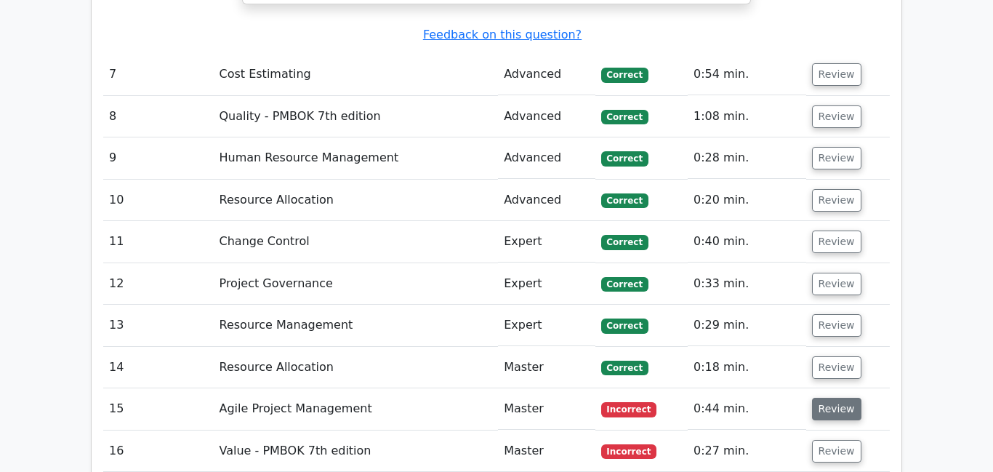
drag, startPoint x: 849, startPoint y: 300, endPoint x: 818, endPoint y: 305, distance: 30.9
click at [849, 398] on button "Review" at bounding box center [836, 409] width 49 height 23
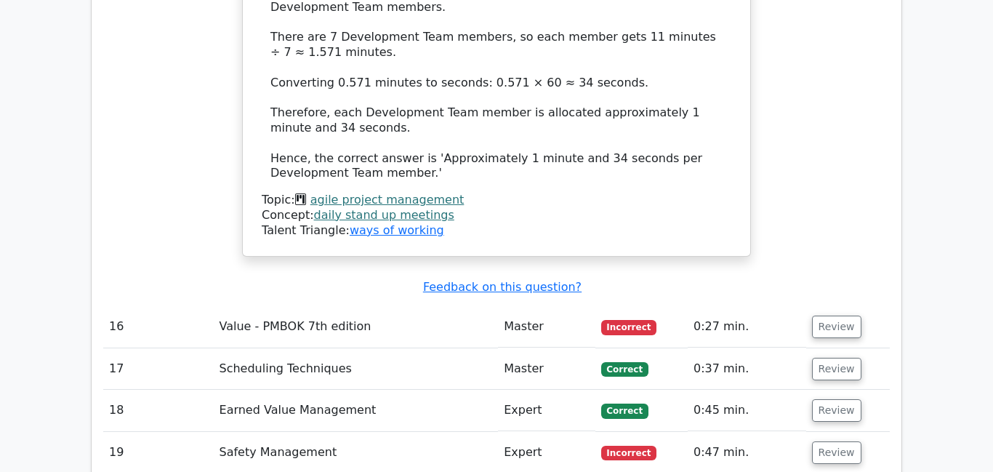
scroll to position [4528, 0]
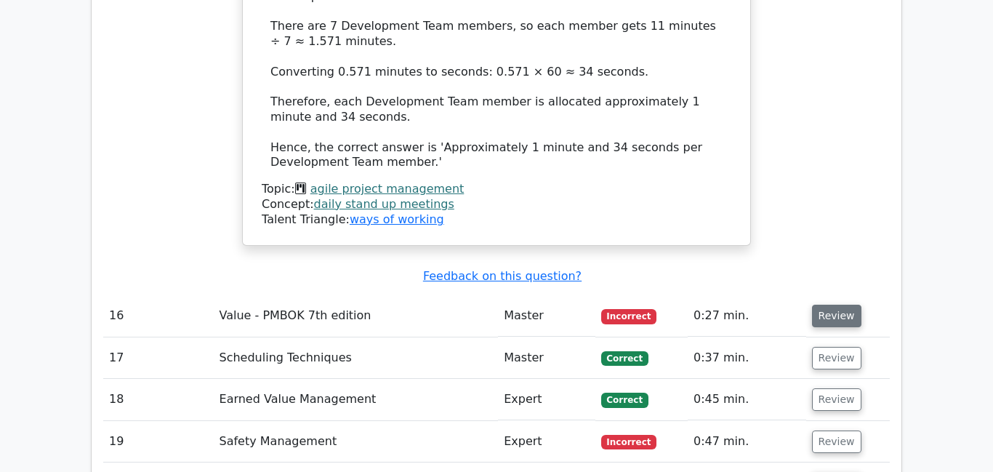
click at [833, 305] on button "Review" at bounding box center [836, 316] width 49 height 23
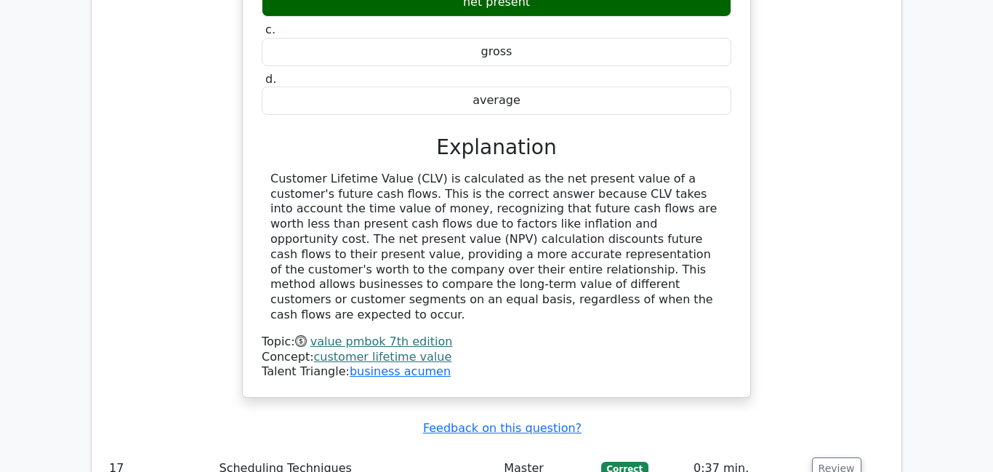
scroll to position [5153, 0]
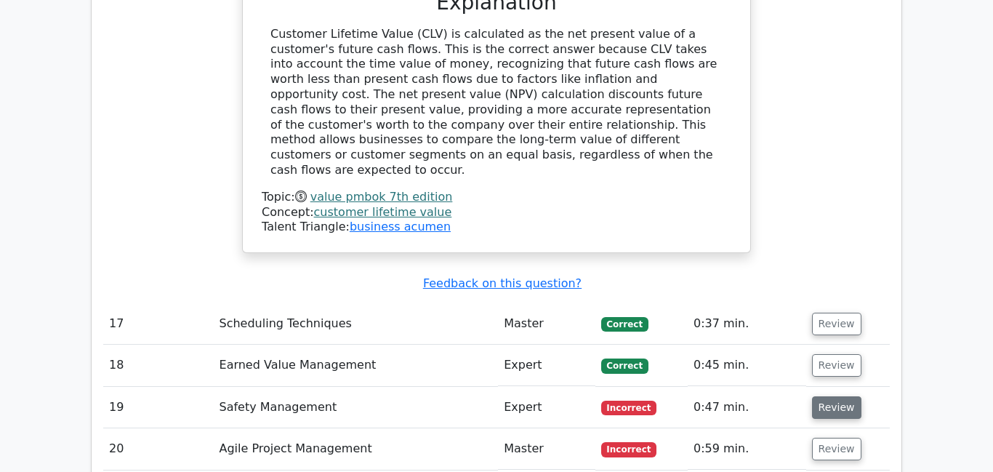
click at [812, 396] on button "Review" at bounding box center [836, 407] width 49 height 23
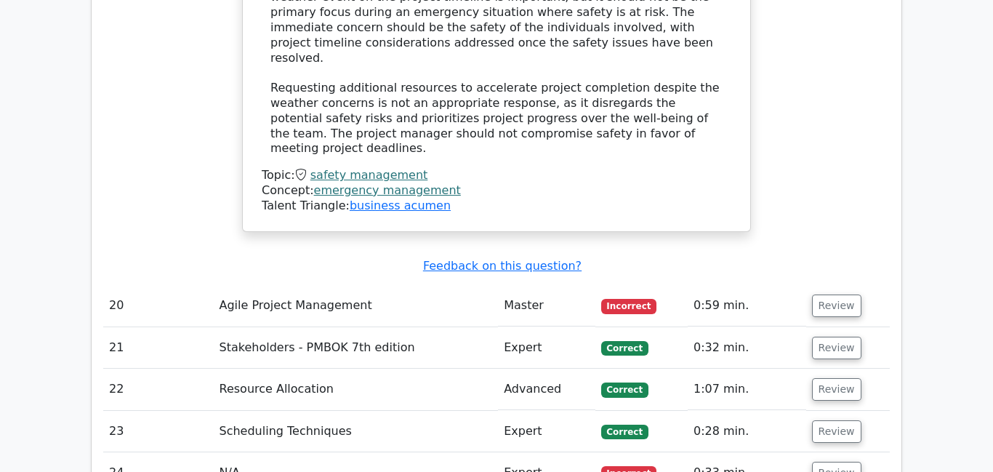
scroll to position [6267, 0]
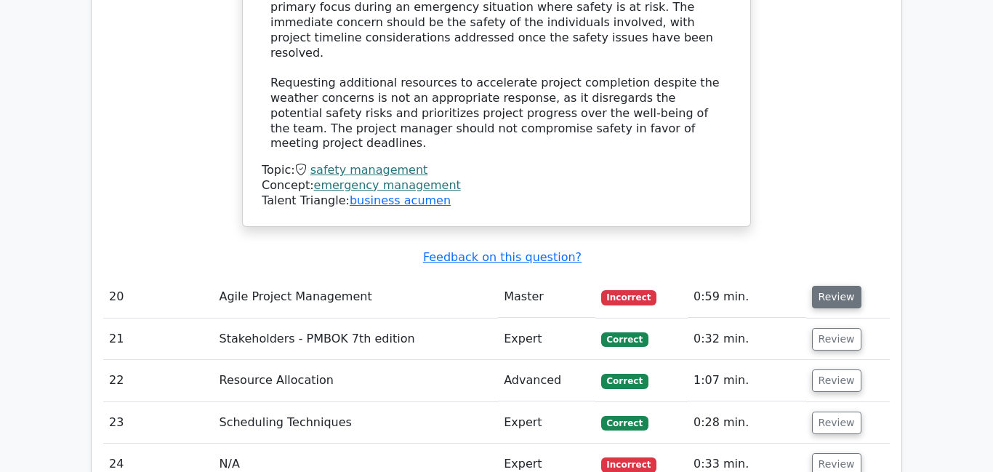
click at [829, 286] on button "Review" at bounding box center [836, 297] width 49 height 23
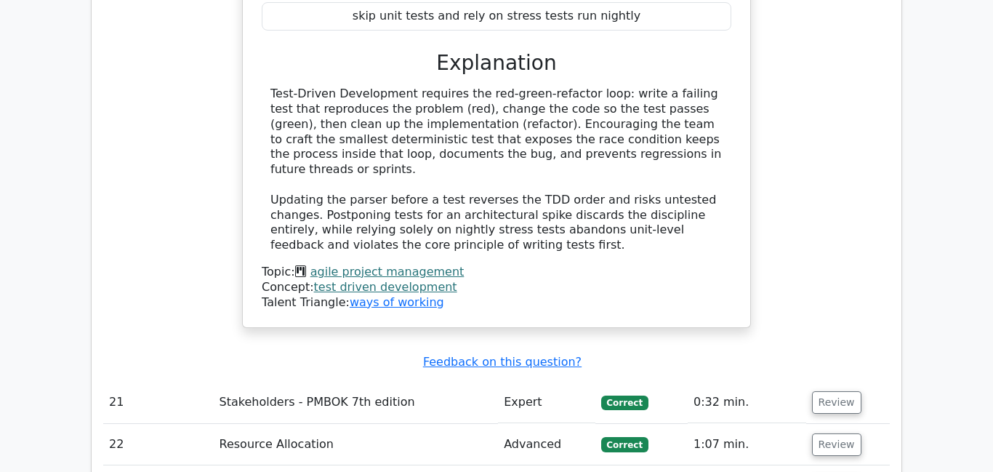
scroll to position [6943, 0]
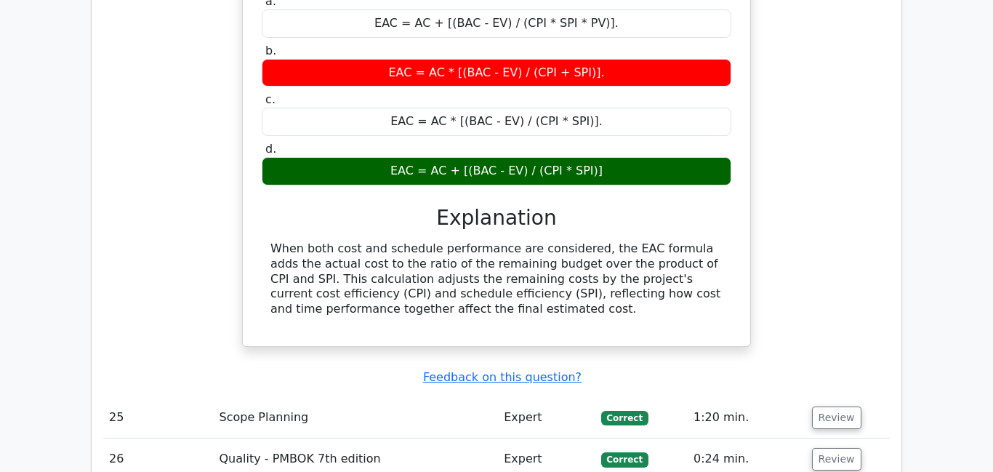
scroll to position [7684, 0]
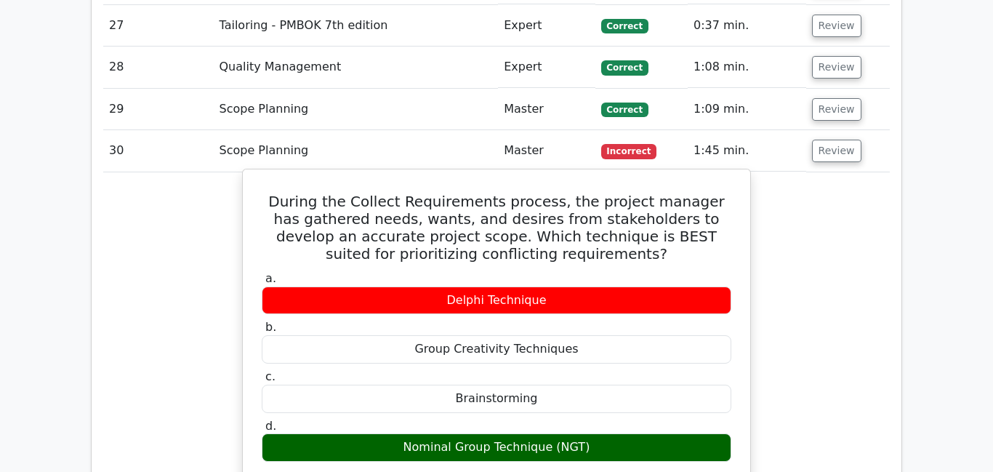
scroll to position [8078, 0]
